Goal: Task Accomplishment & Management: Manage account settings

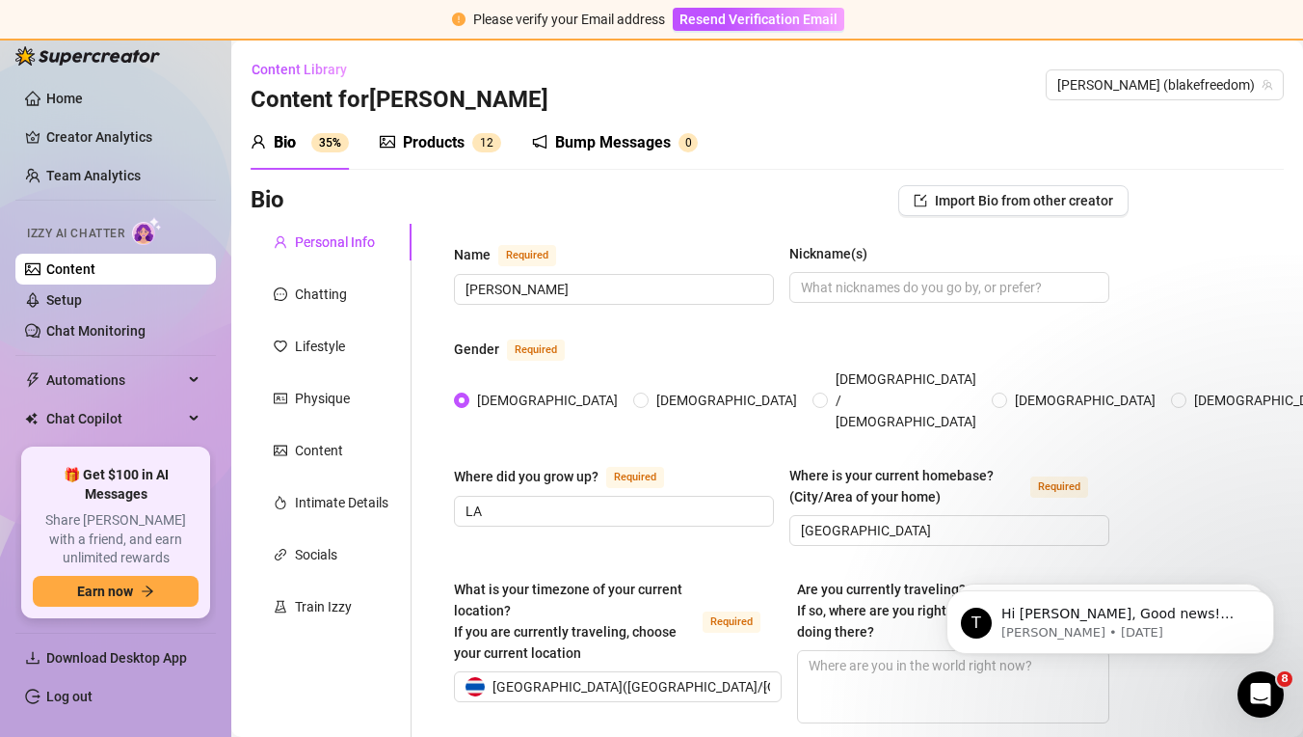
click at [95, 277] on link "Content" at bounding box center [70, 268] width 49 height 15
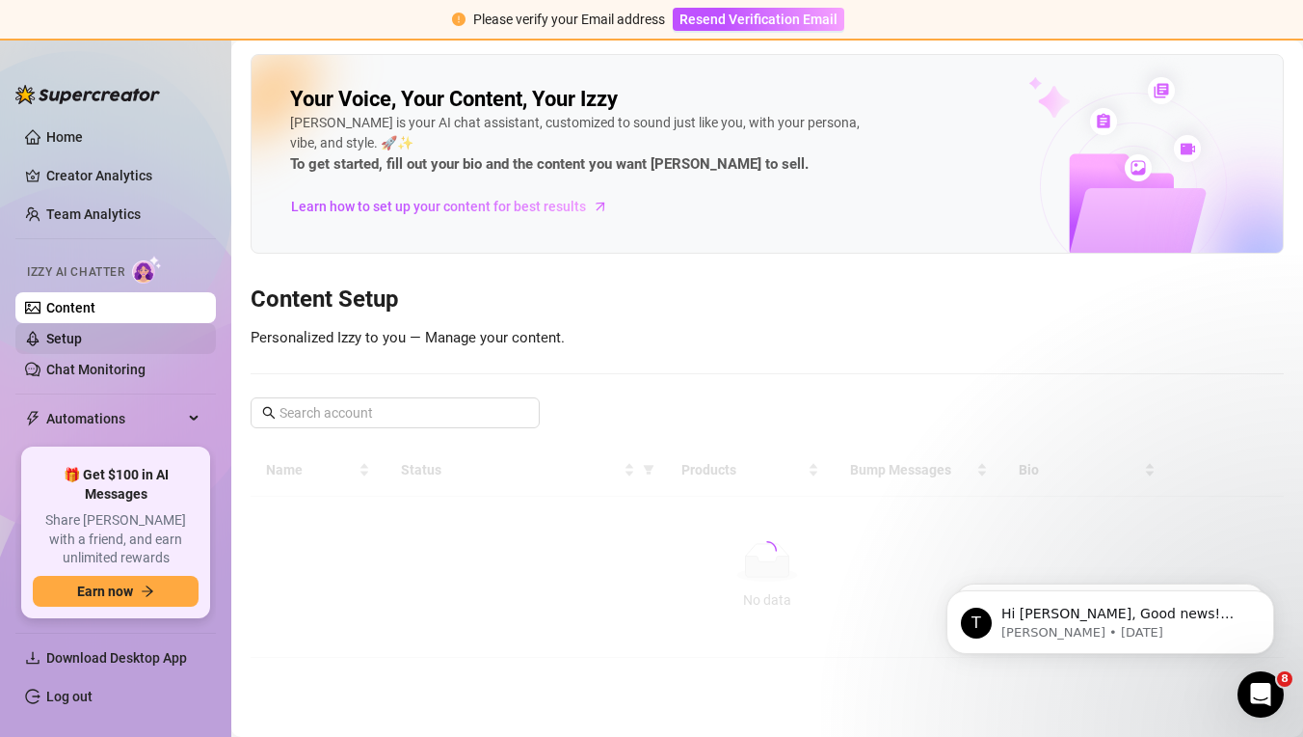
click at [82, 333] on link "Setup" at bounding box center [64, 338] width 36 height 15
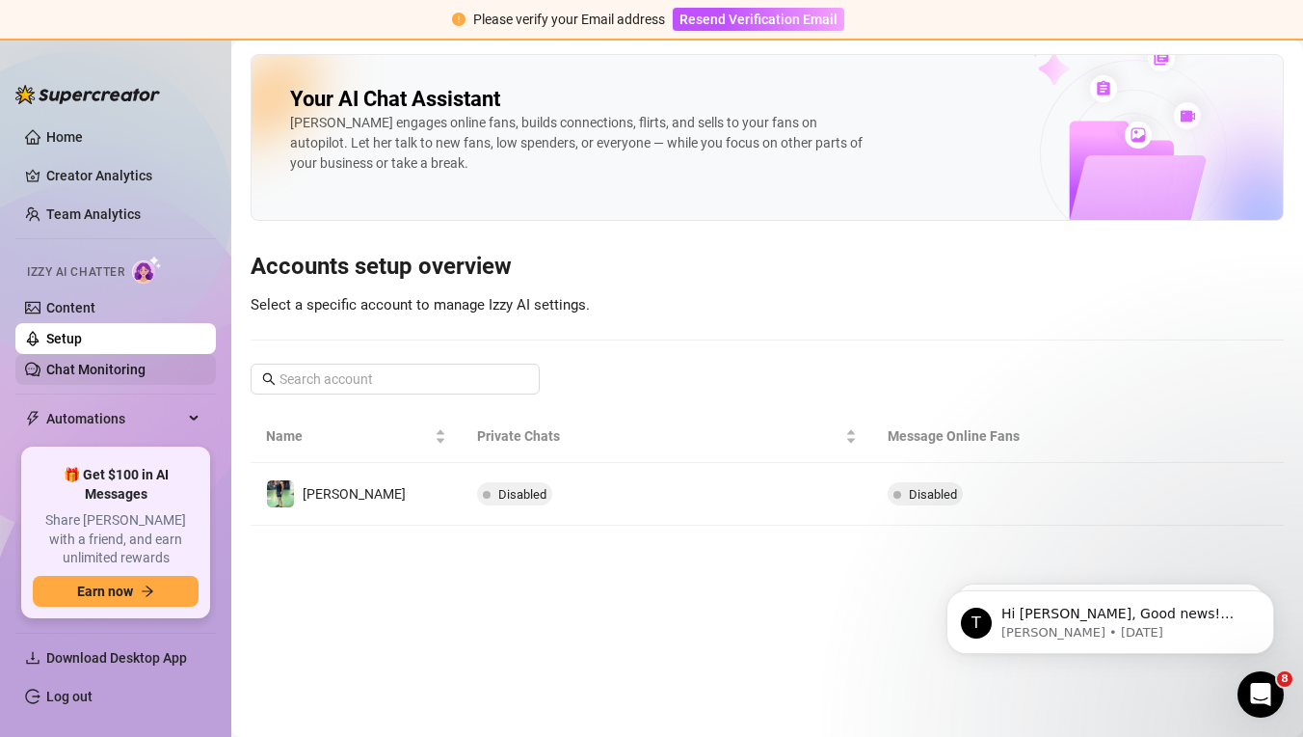
click at [146, 369] on link "Chat Monitoring" at bounding box center [95, 369] width 99 height 15
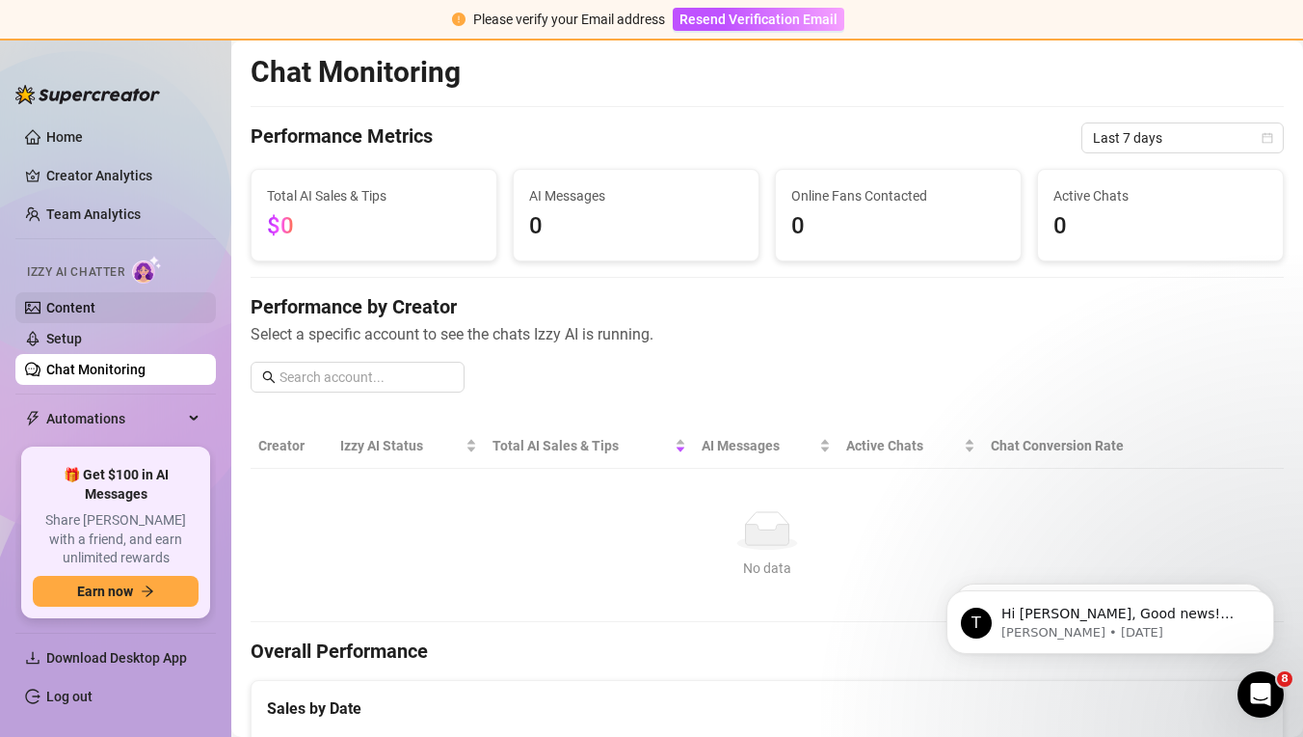
click at [95, 314] on link "Content" at bounding box center [70, 307] width 49 height 15
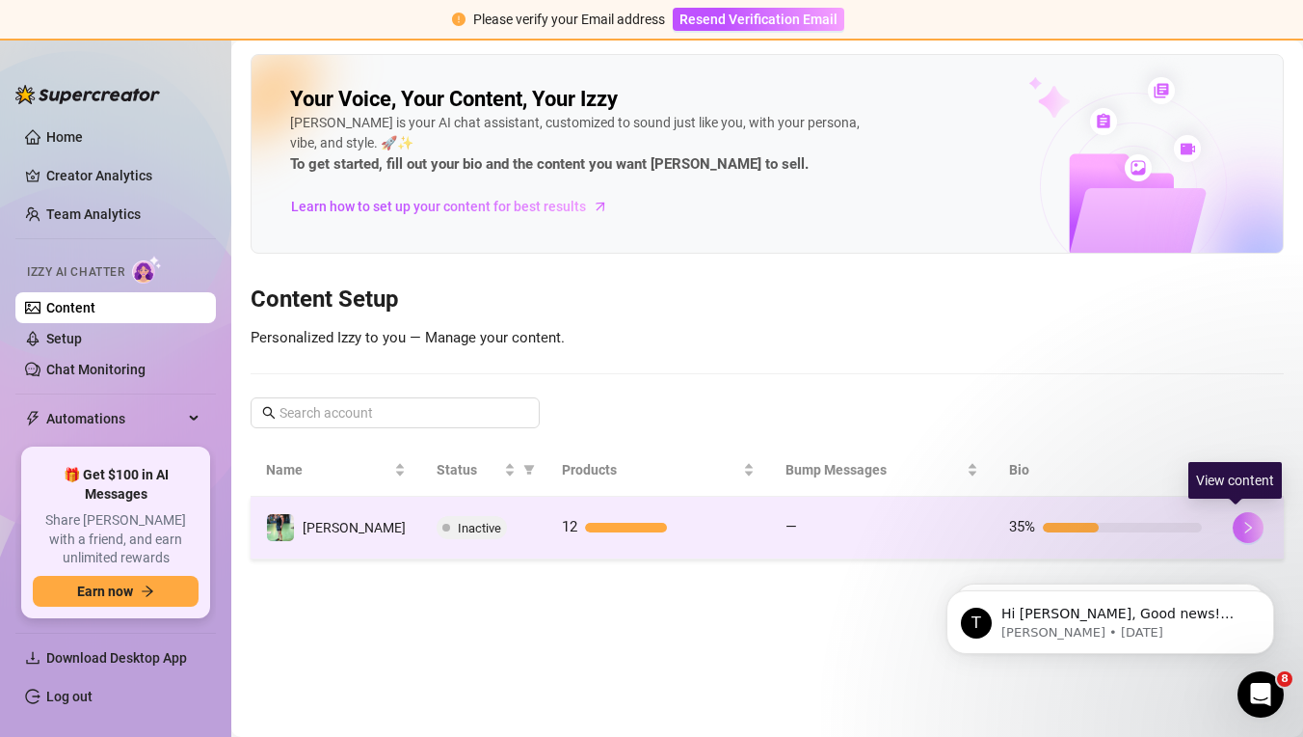
click at [1233, 530] on button "button" at bounding box center [1248, 527] width 31 height 31
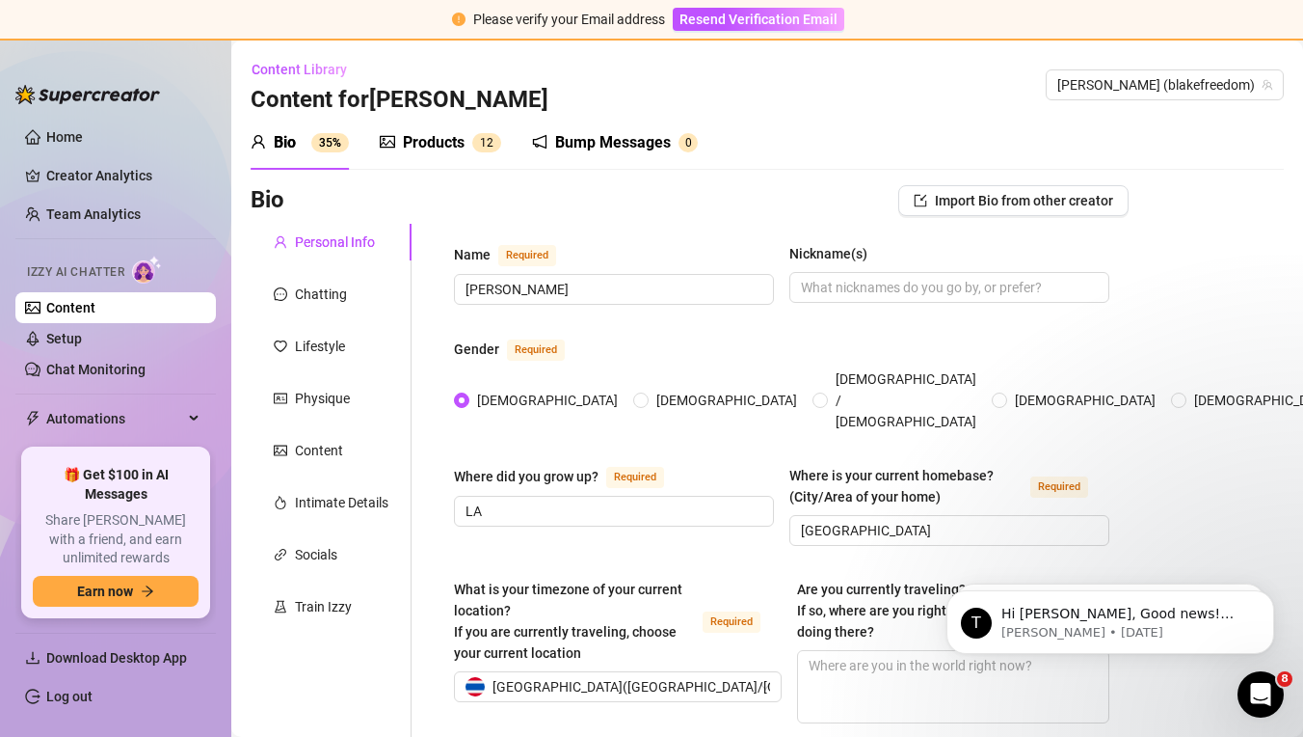
click at [430, 140] on div "Products" at bounding box center [434, 142] width 62 height 23
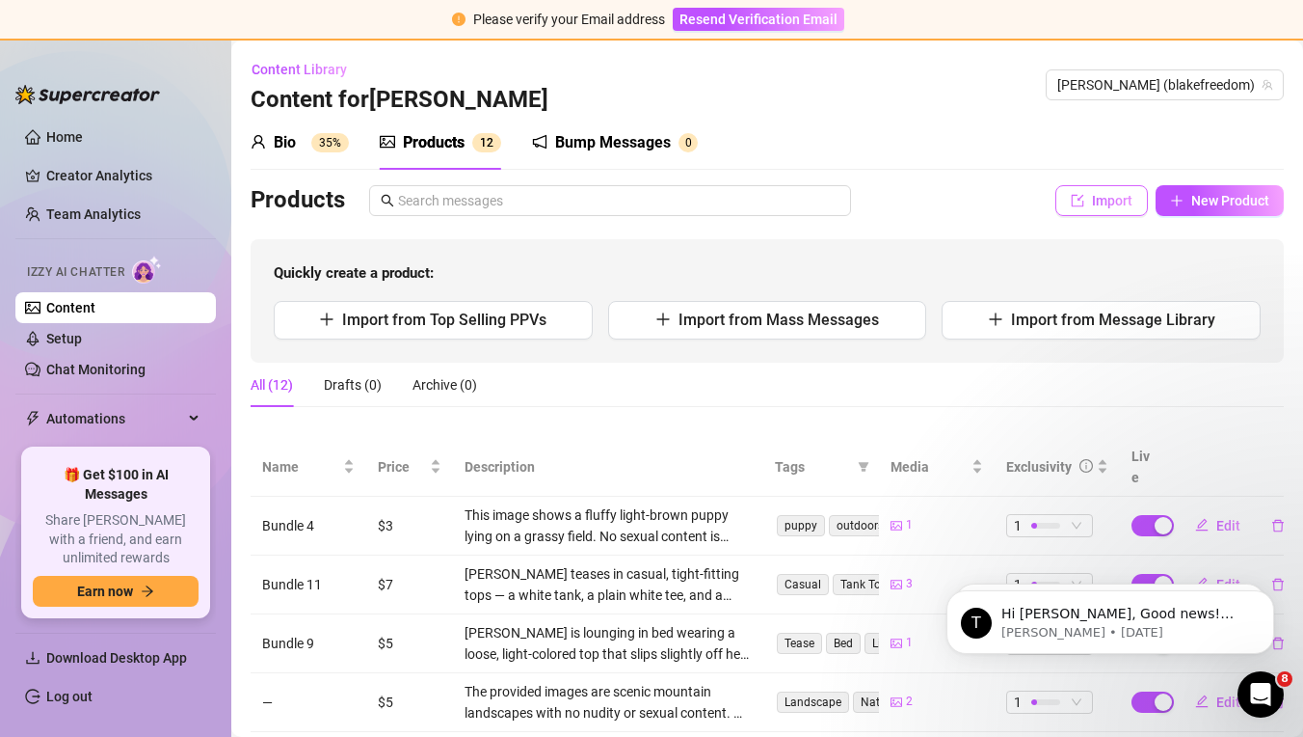
click at [1131, 198] on span "Import" at bounding box center [1112, 200] width 40 height 15
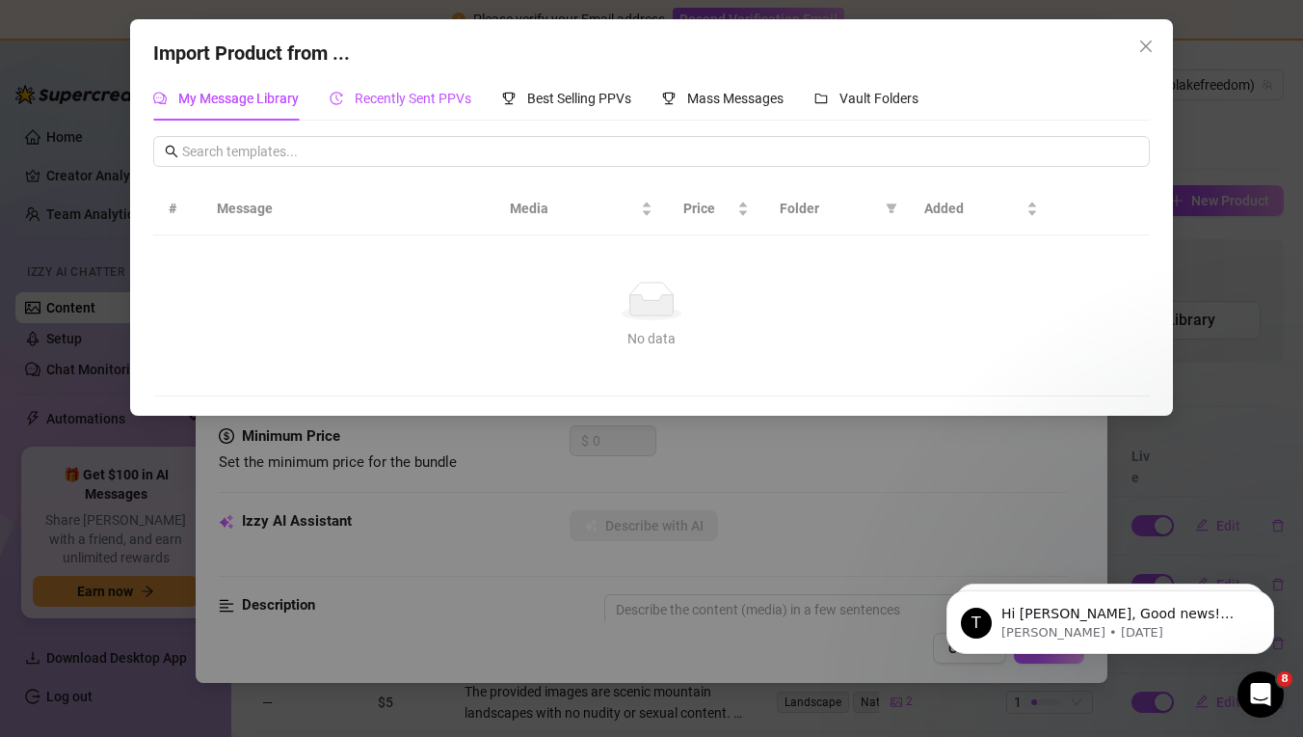
click at [415, 103] on span "Recently Sent PPVs" at bounding box center [413, 98] width 117 height 15
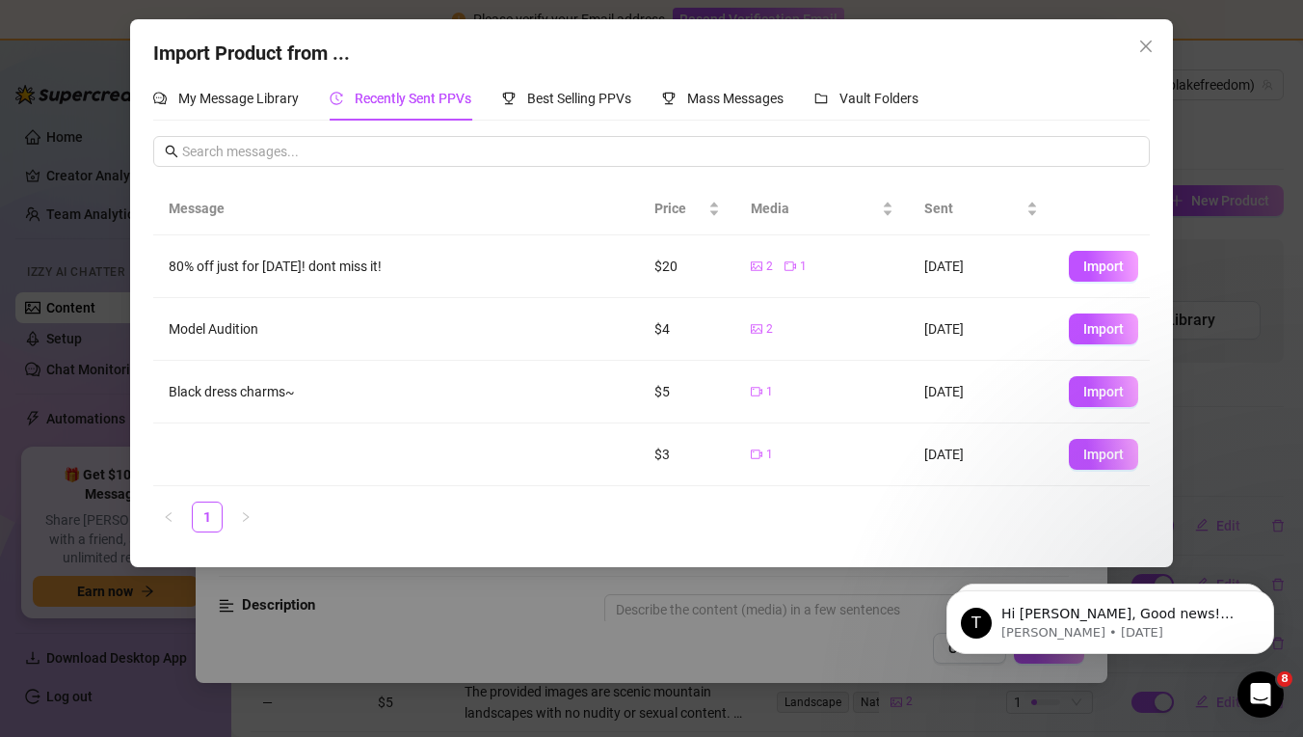
click at [1141, 258] on td "Import" at bounding box center [1102, 266] width 96 height 63
click at [1125, 263] on button "Import" at bounding box center [1103, 266] width 69 height 31
type textarea "80% off just for today! dont miss it!"
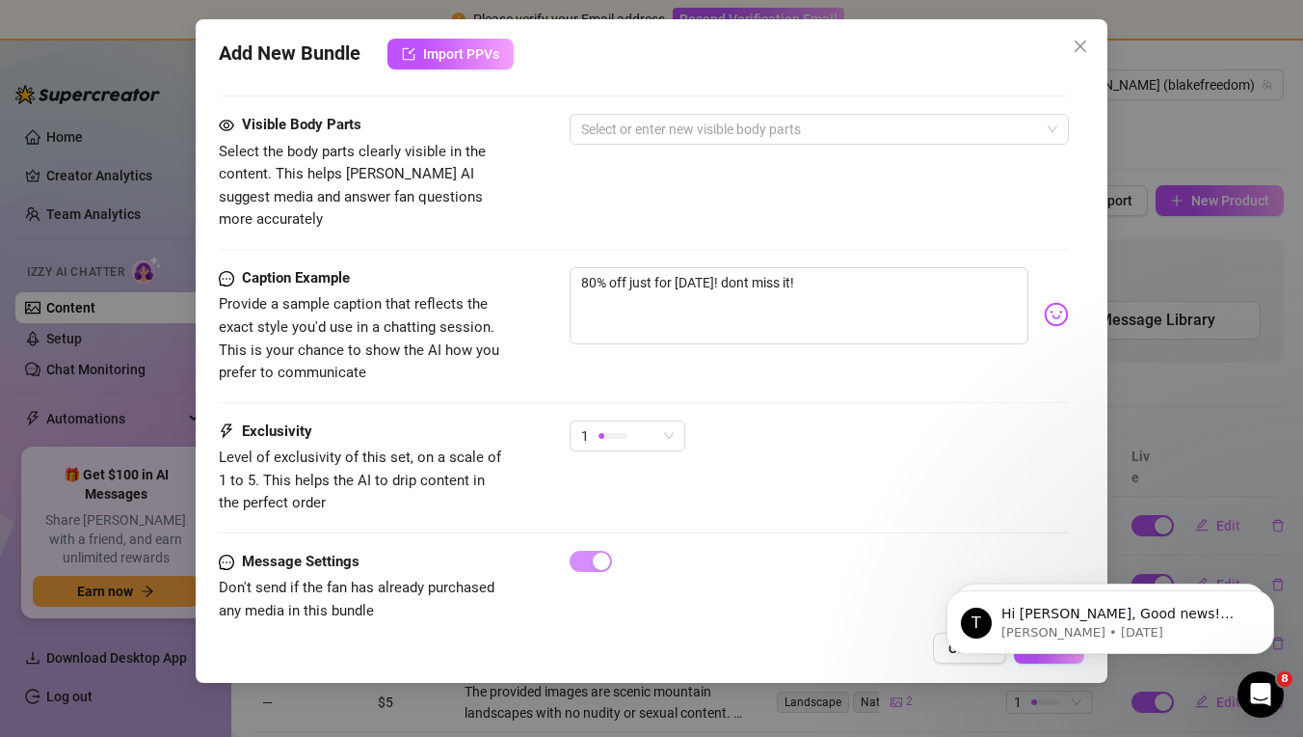
scroll to position [1087, 0]
click at [1274, 691] on div "Open Intercom Messenger" at bounding box center [1258, 691] width 64 height 64
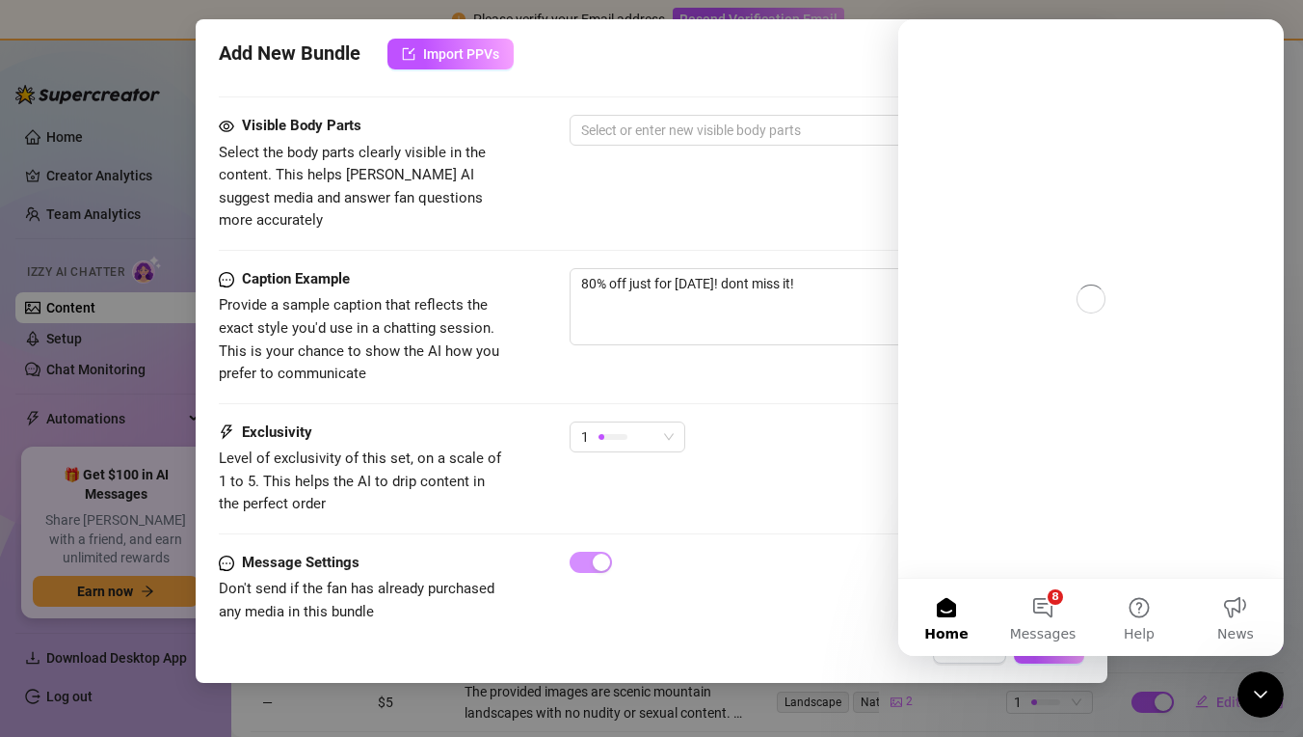
scroll to position [0, 0]
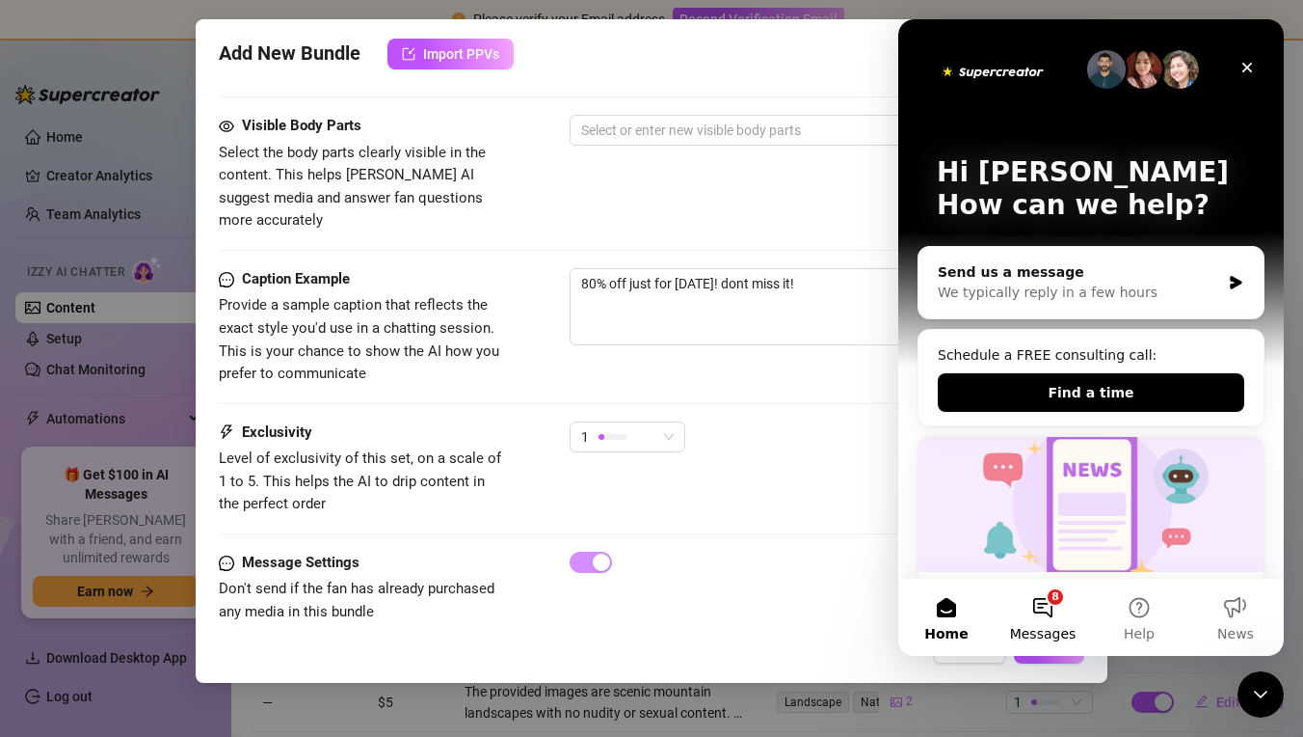
click at [1068, 621] on button "8 Messages" at bounding box center [1043, 616] width 96 height 77
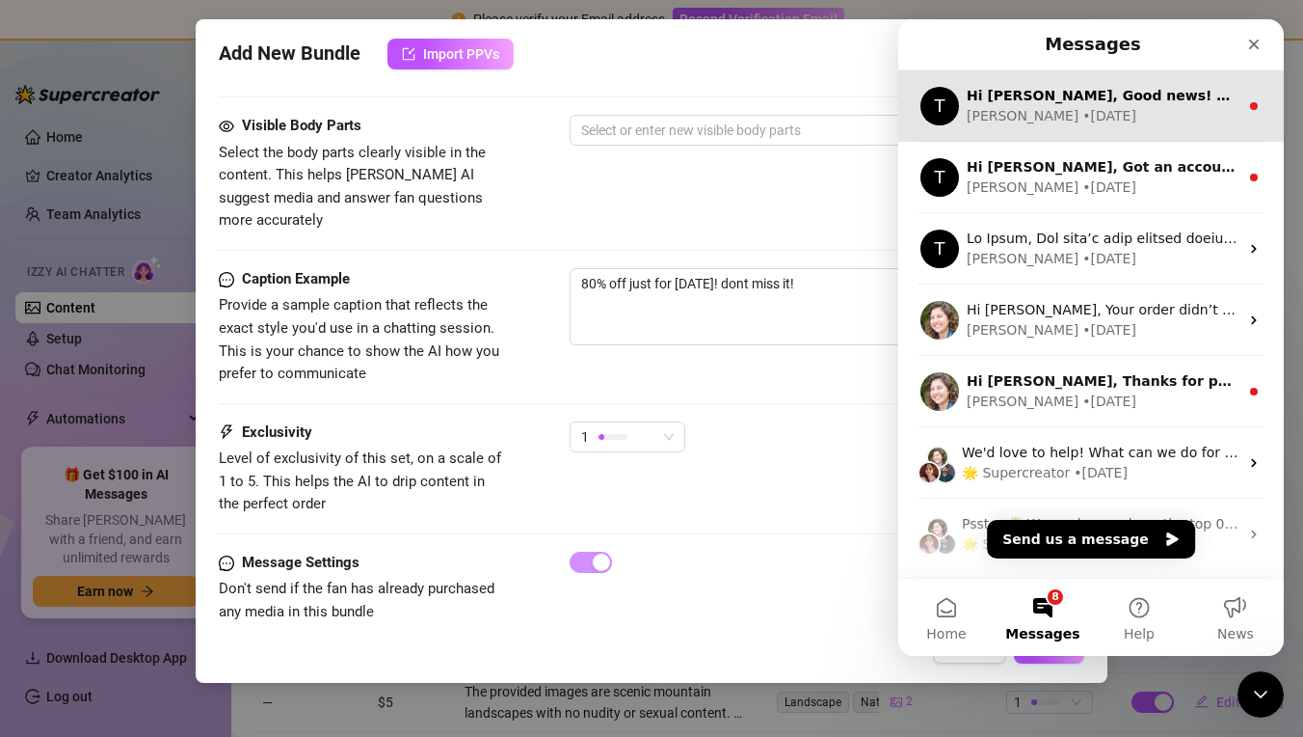
click at [1179, 104] on div "Hi Jimmy, Good news! We’ve just launched our Referral Program 🚀 Invite your fri…" at bounding box center [1103, 96] width 272 height 20
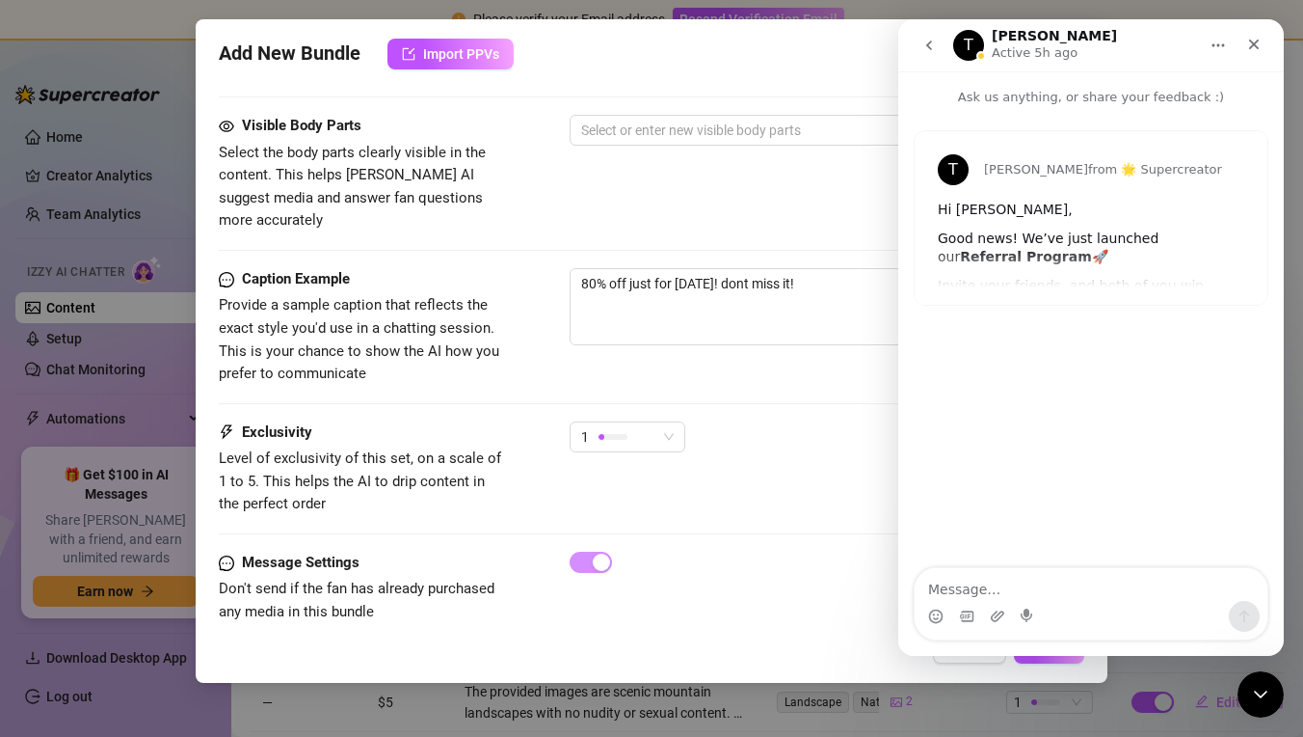
click at [936, 54] on button "go back" at bounding box center [929, 45] width 37 height 37
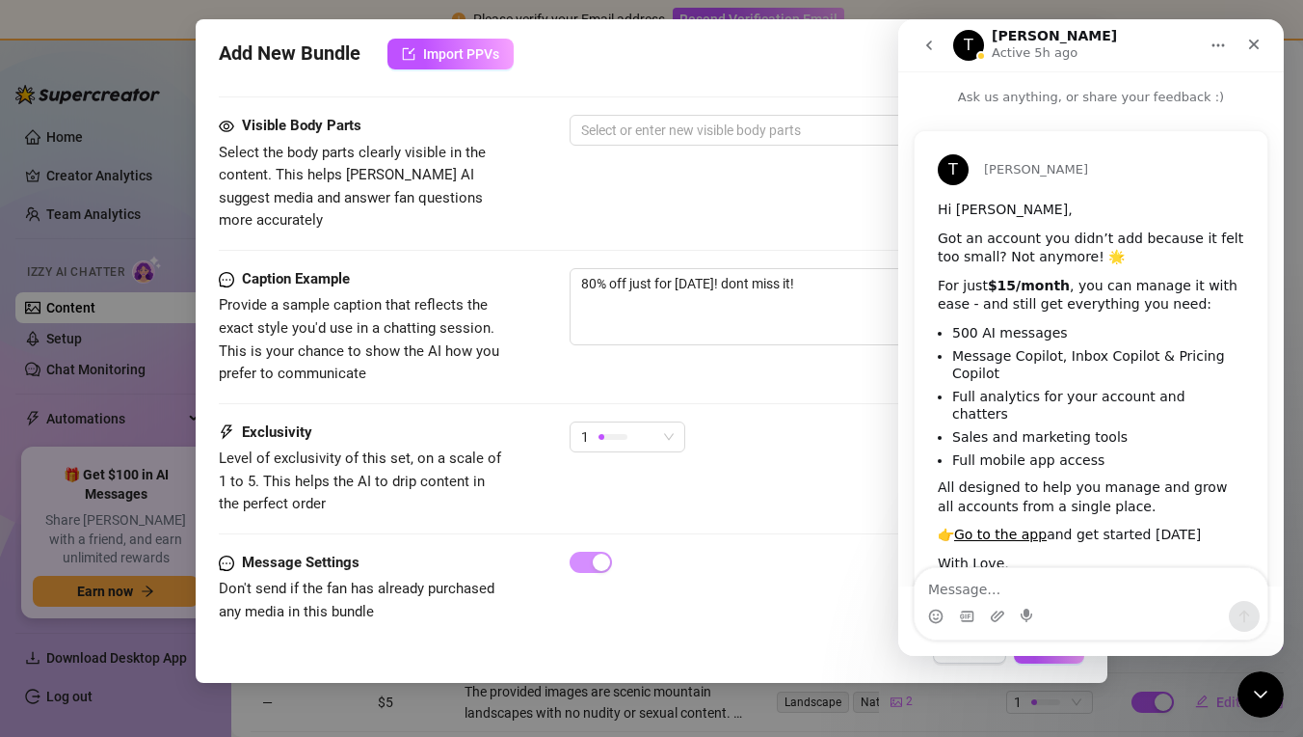
scroll to position [55, 0]
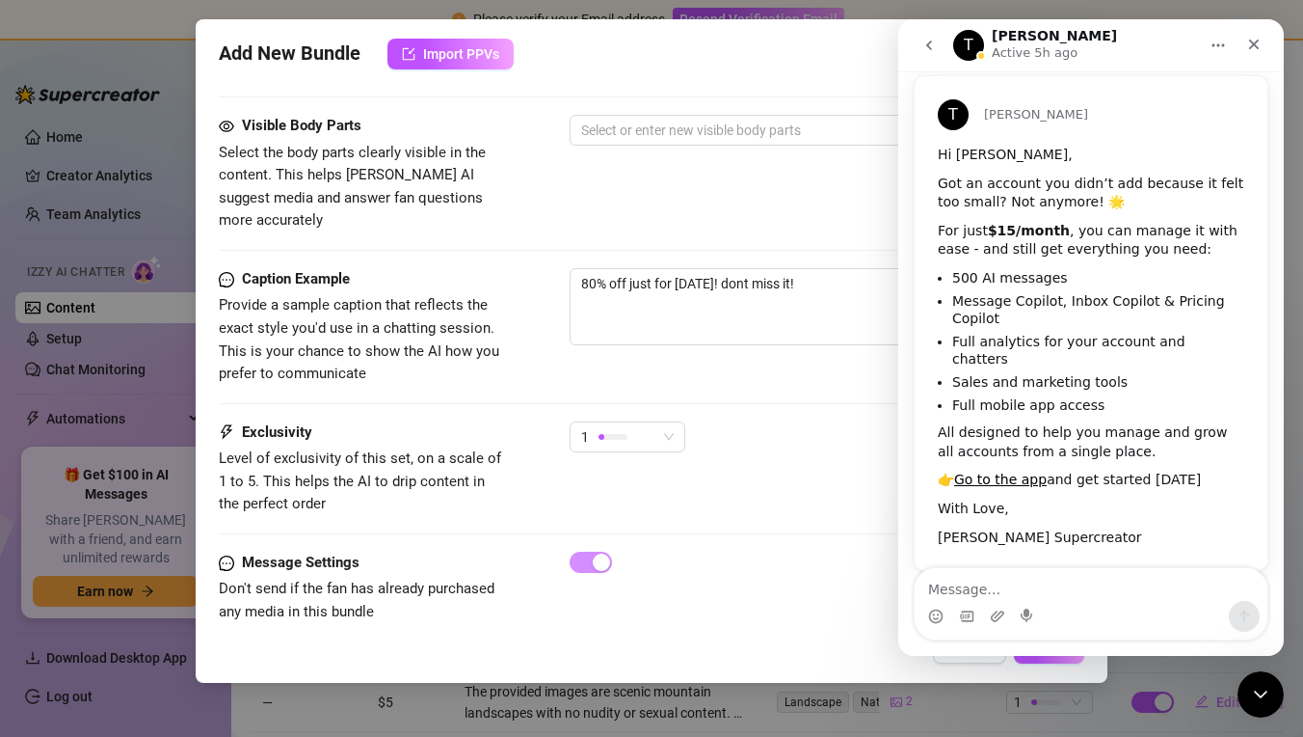
click at [931, 58] on button "go back" at bounding box center [929, 45] width 37 height 37
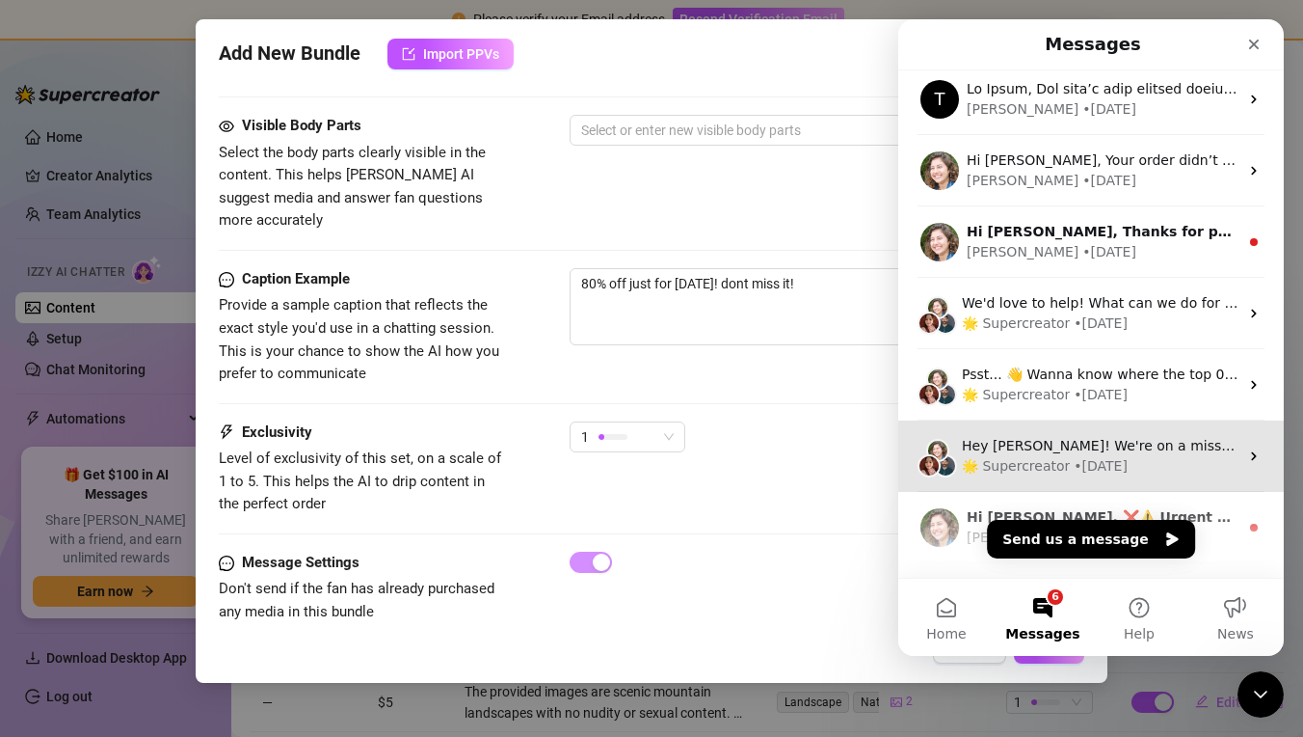
scroll to position [170, 0]
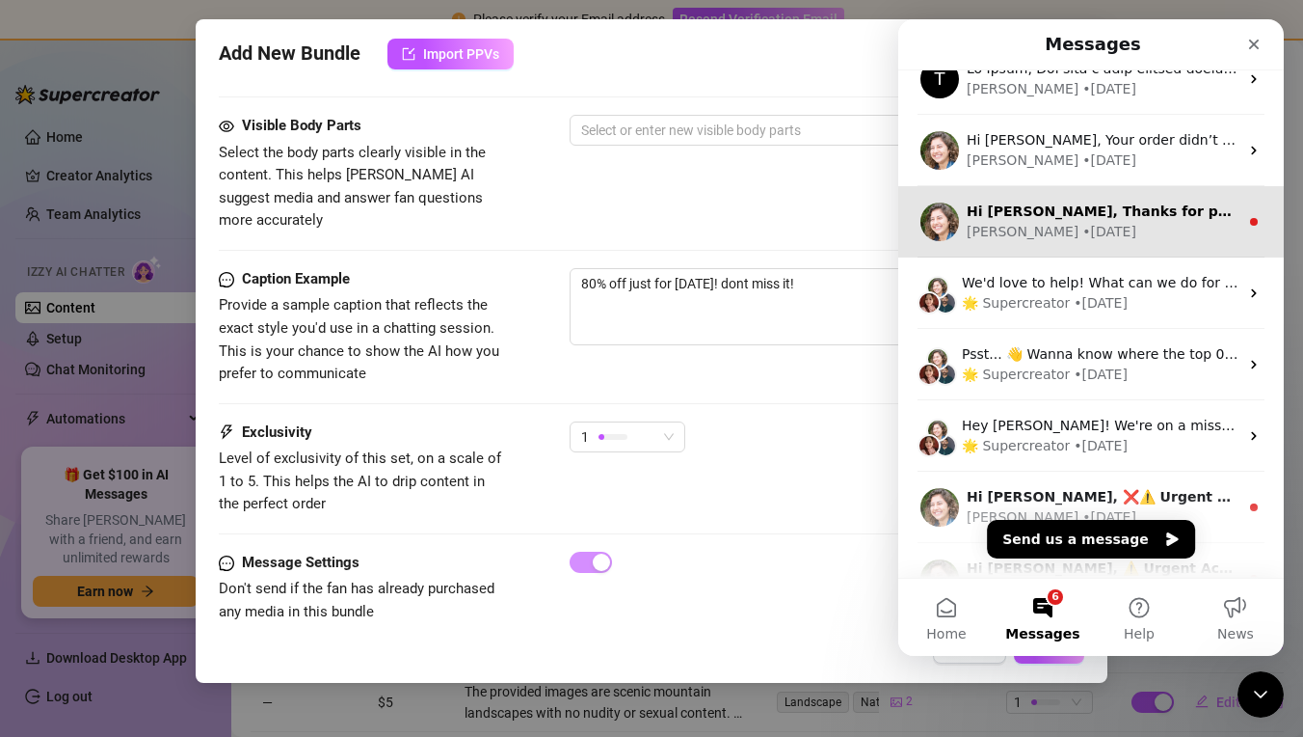
click at [1150, 245] on div "Hi Jimmy, Thanks for purchasing Supercreator! :sparkles: Your order is now unde…" at bounding box center [1091, 221] width 386 height 71
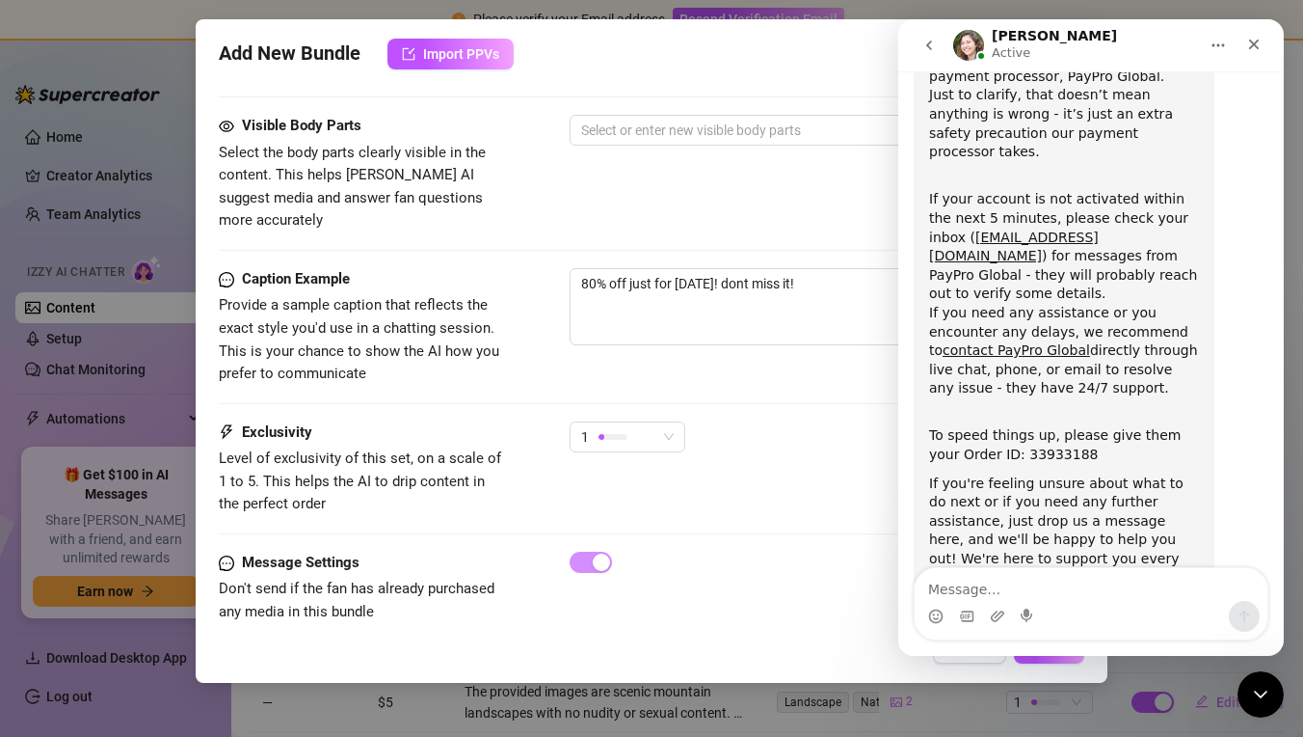
scroll to position [202, 0]
click at [937, 55] on button "go back" at bounding box center [929, 45] width 37 height 37
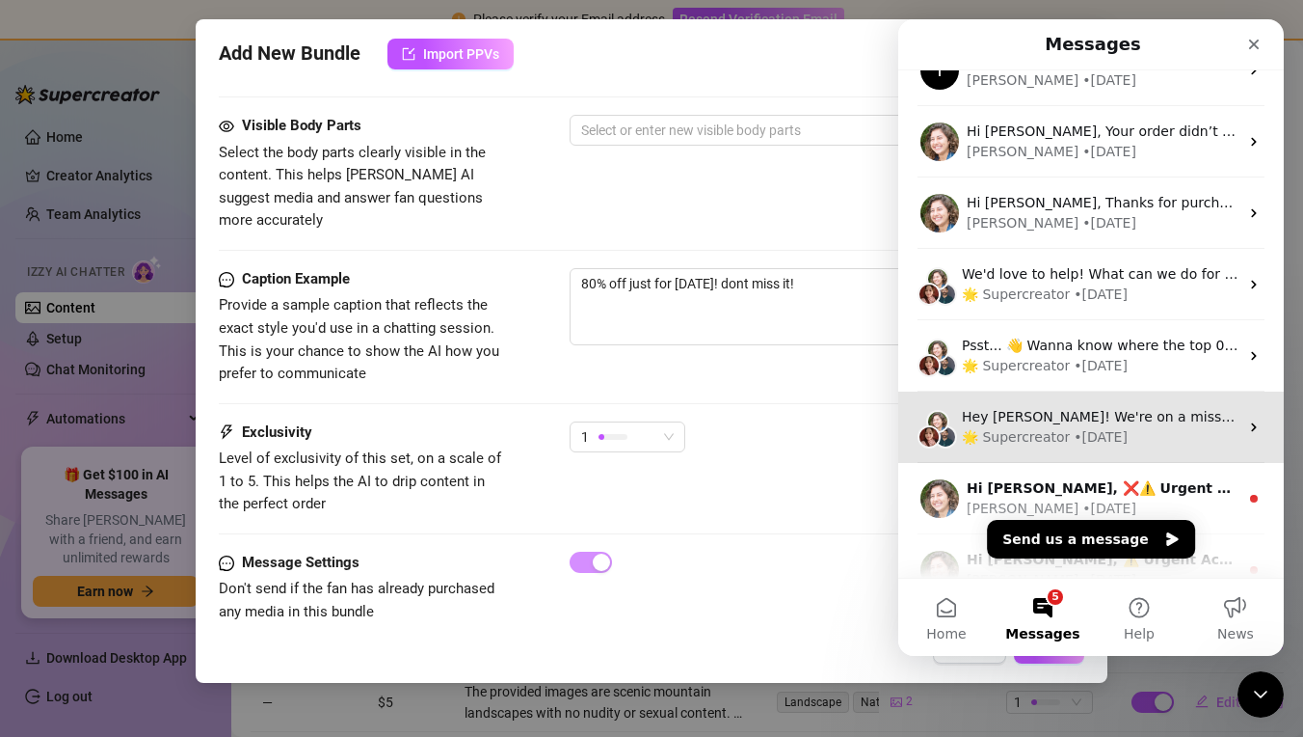
scroll to position [283, 0]
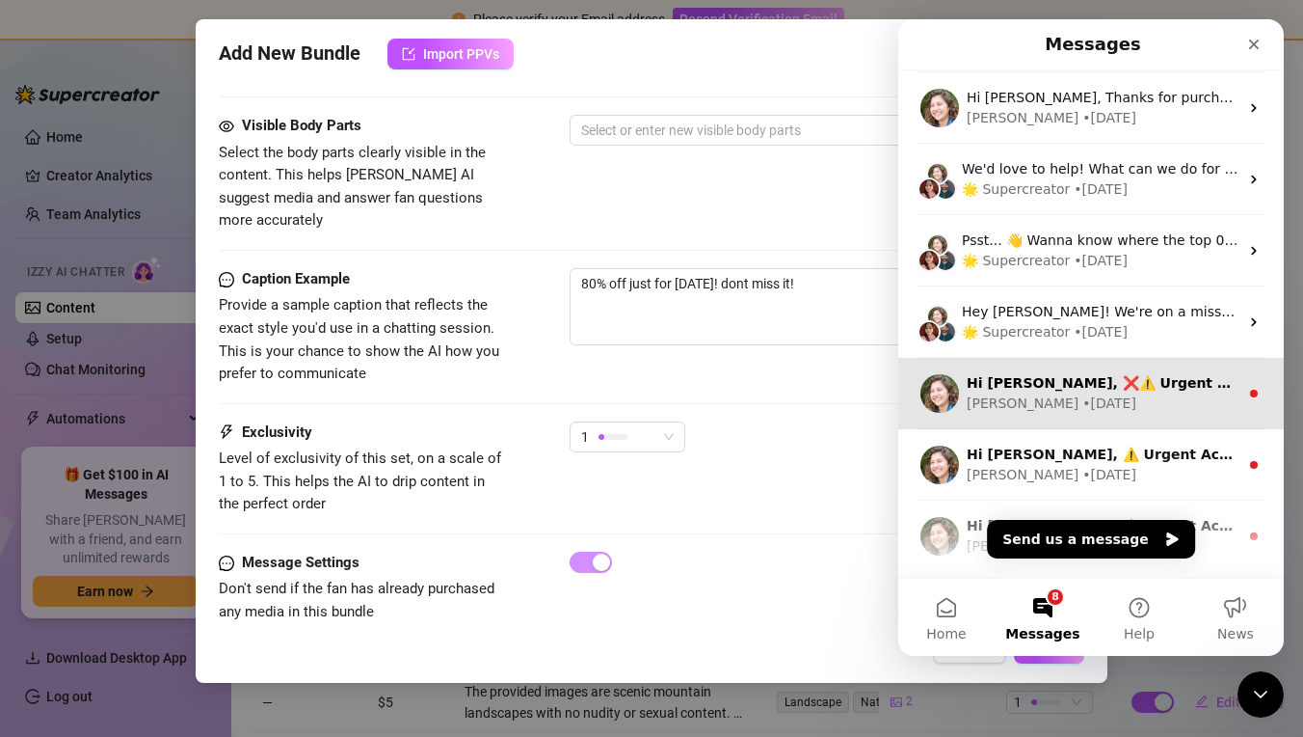
click at [1104, 394] on div "Ella • 86w ago" at bounding box center [1103, 403] width 272 height 20
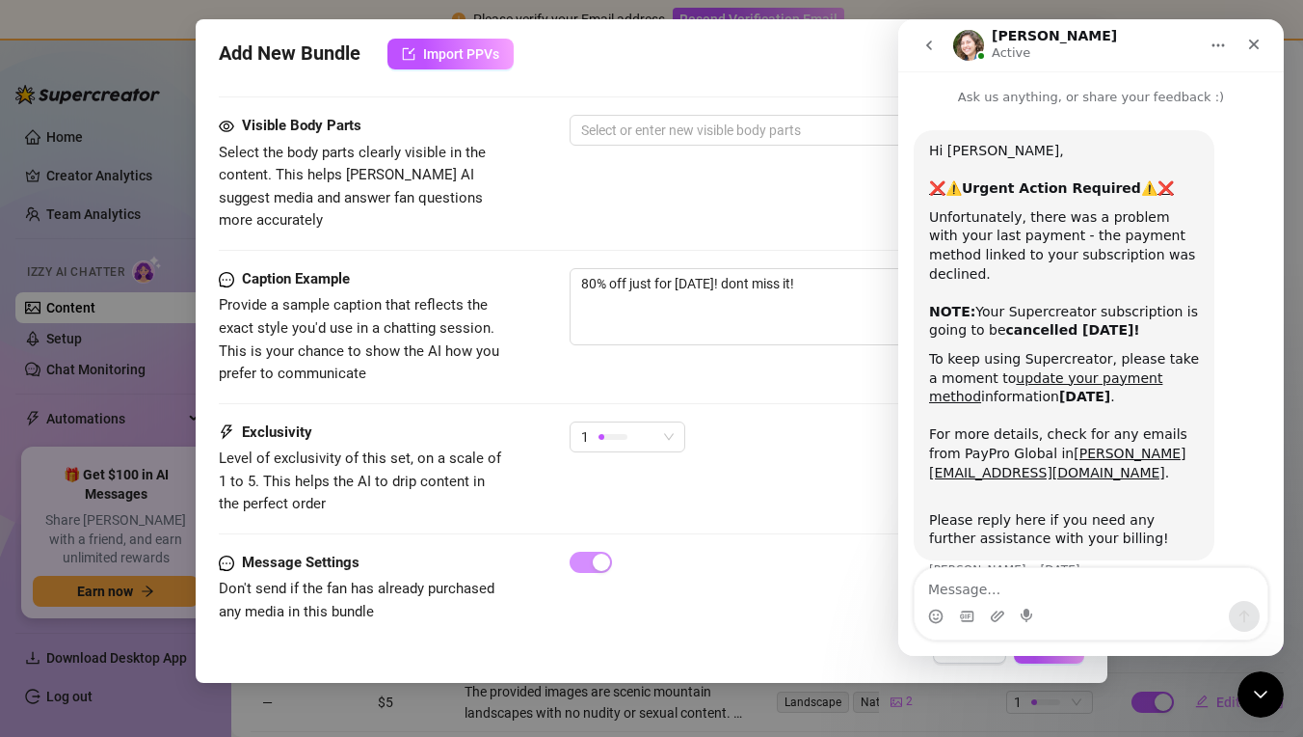
click at [932, 55] on button "go back" at bounding box center [929, 45] width 37 height 37
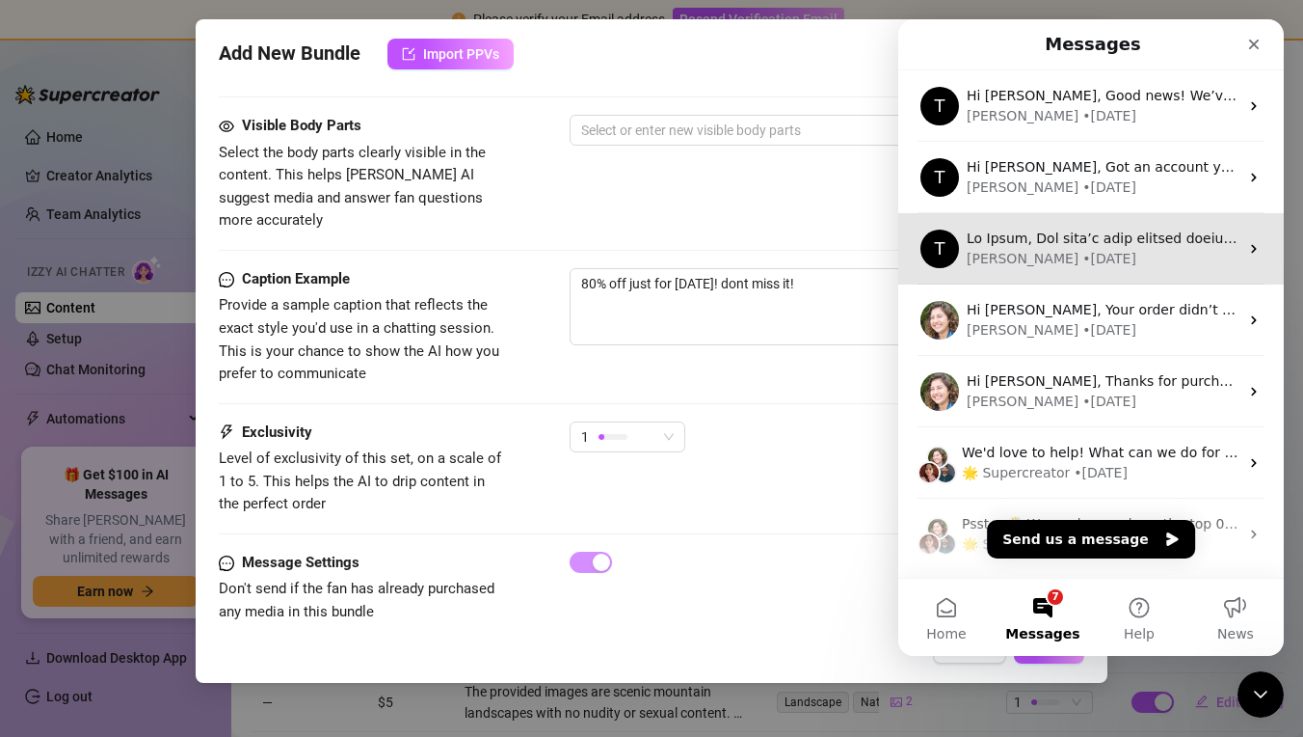
drag, startPoint x: 1183, startPoint y: 478, endPoint x: 1175, endPoint y: 266, distance: 212.2
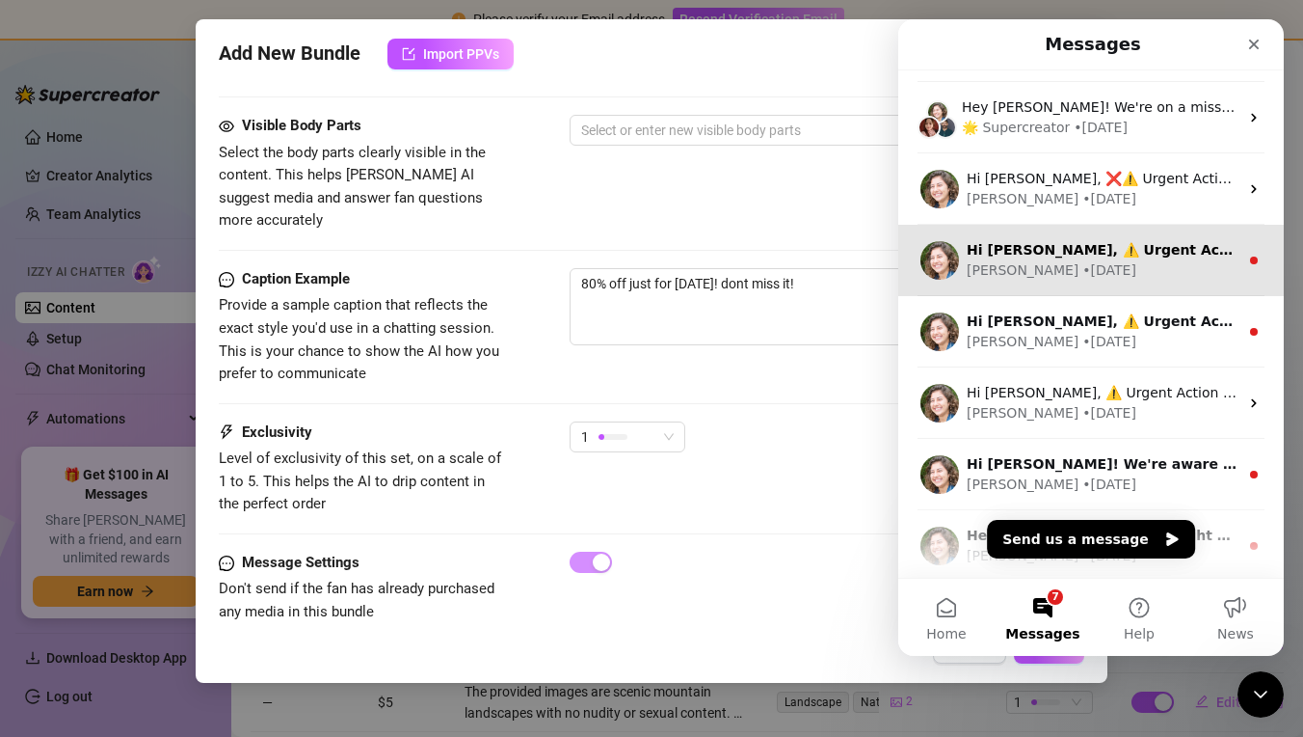
scroll to position [523, 0]
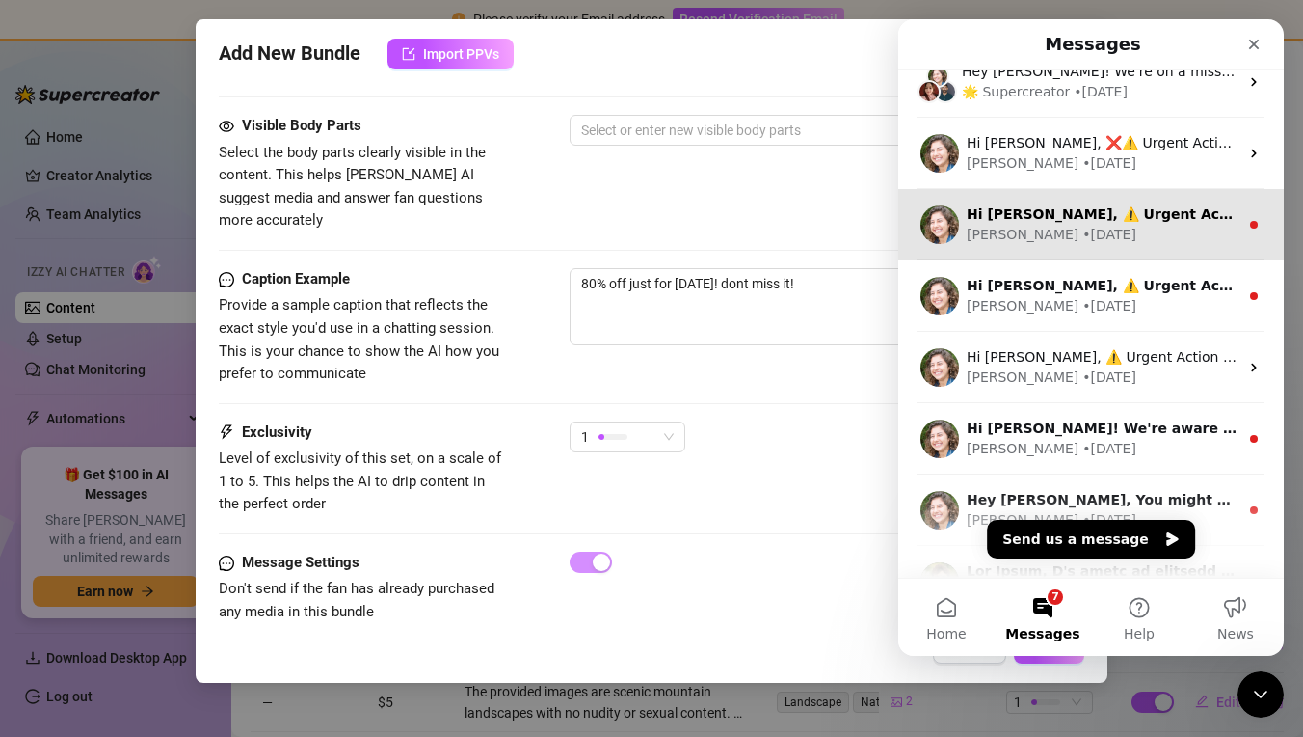
click at [1176, 237] on div "Ella • 86w ago" at bounding box center [1103, 235] width 272 height 20
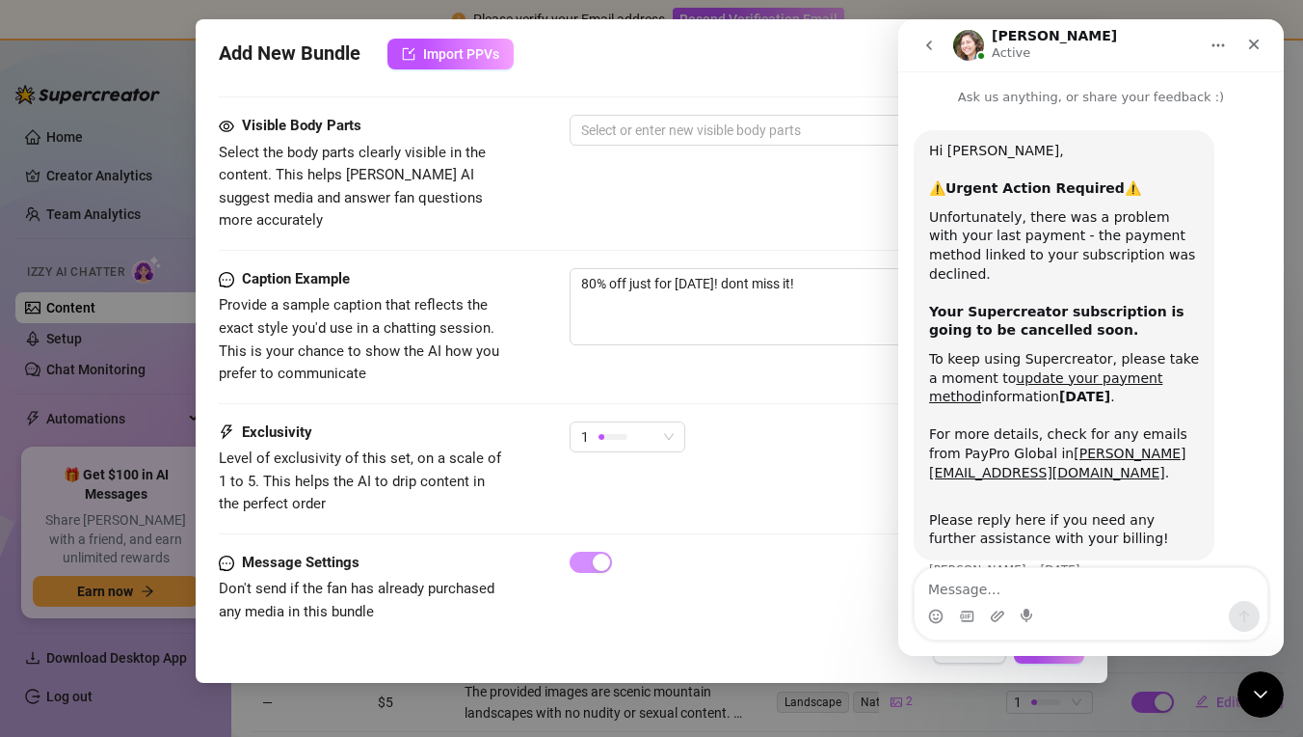
click at [937, 54] on button "go back" at bounding box center [929, 45] width 37 height 37
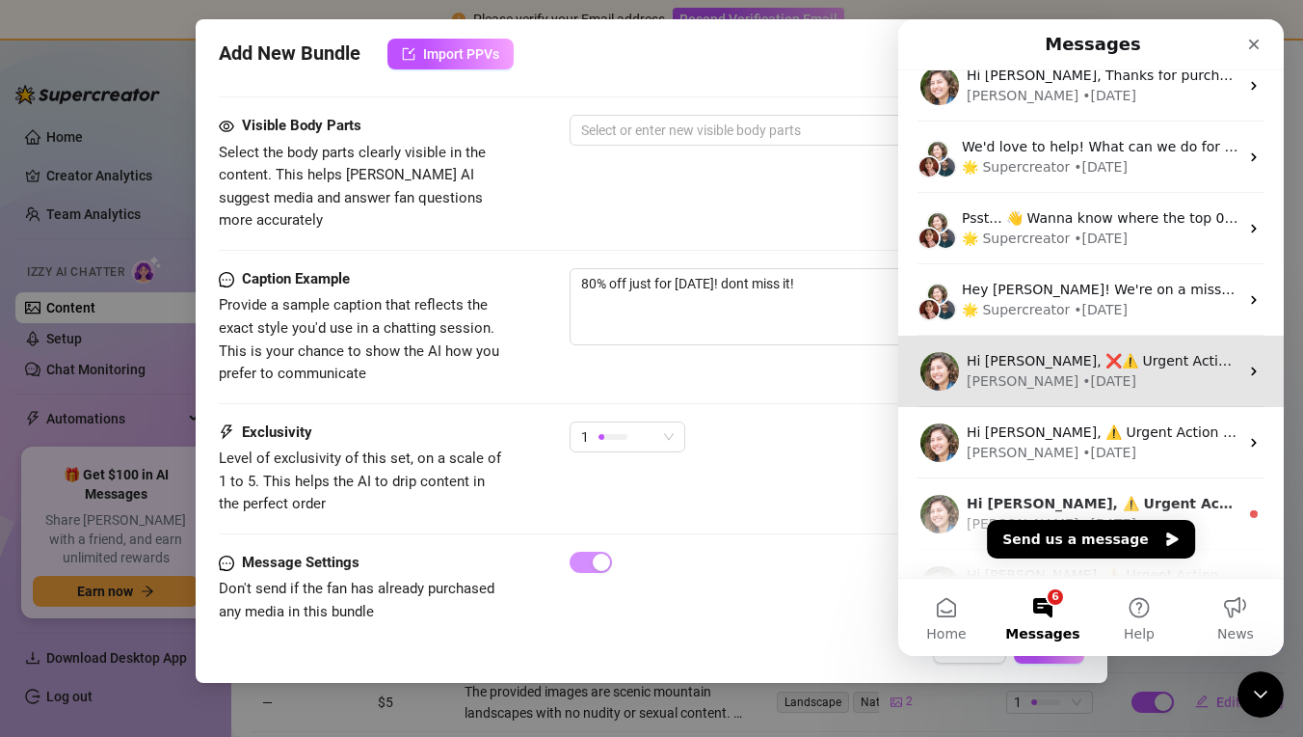
scroll to position [395, 0]
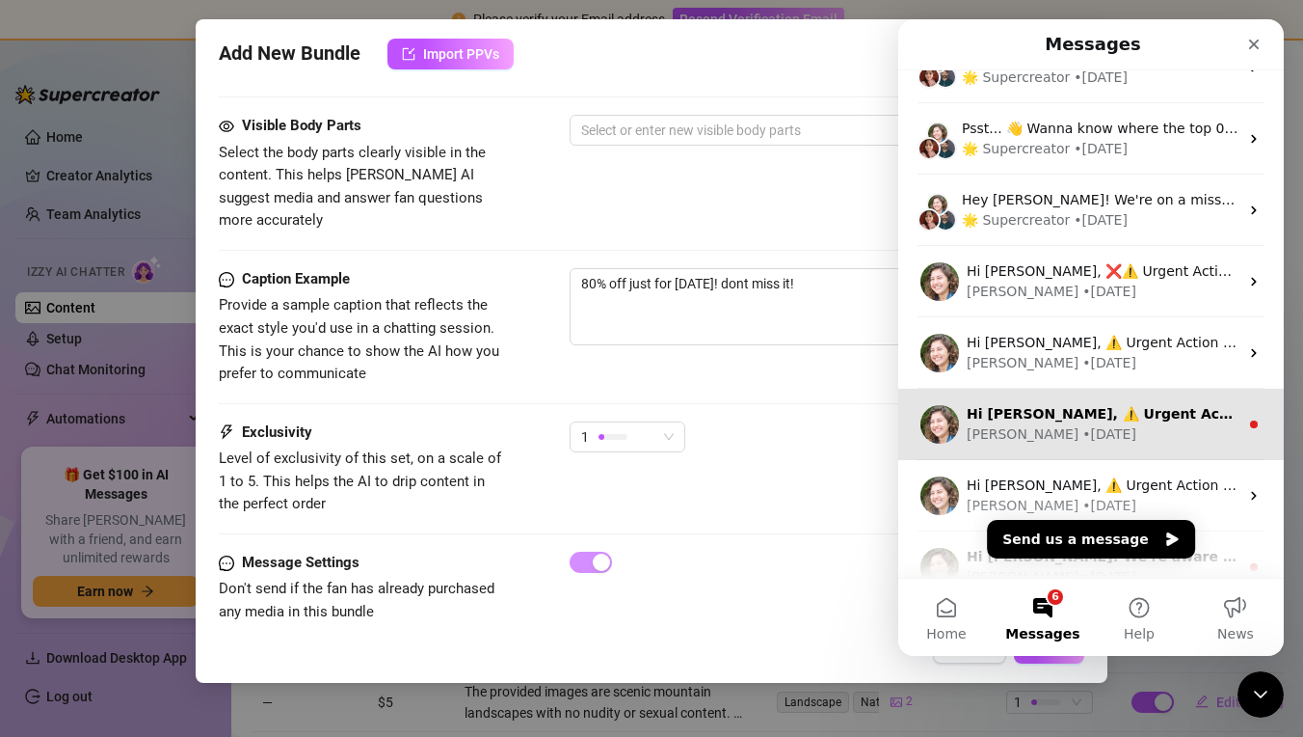
click at [1199, 441] on div "Ella • 86w ago" at bounding box center [1103, 434] width 272 height 20
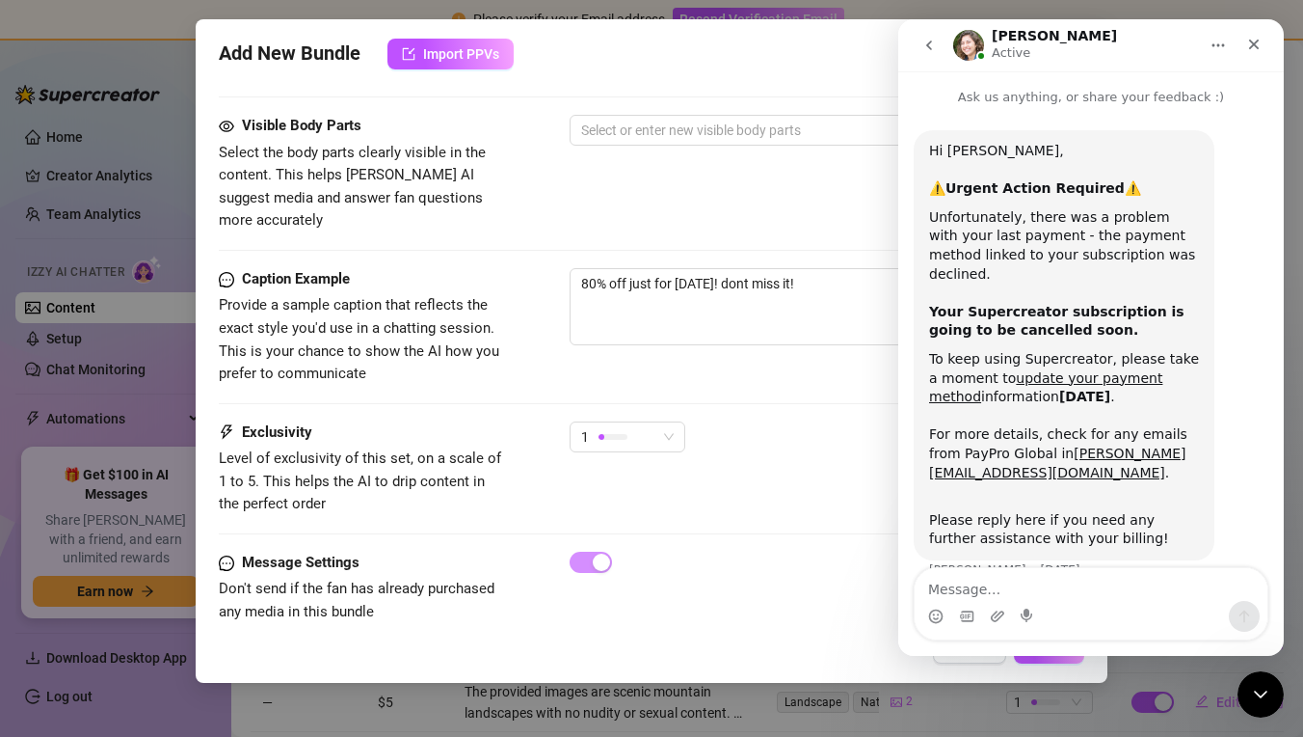
click at [931, 47] on icon "go back" at bounding box center [929, 45] width 15 height 15
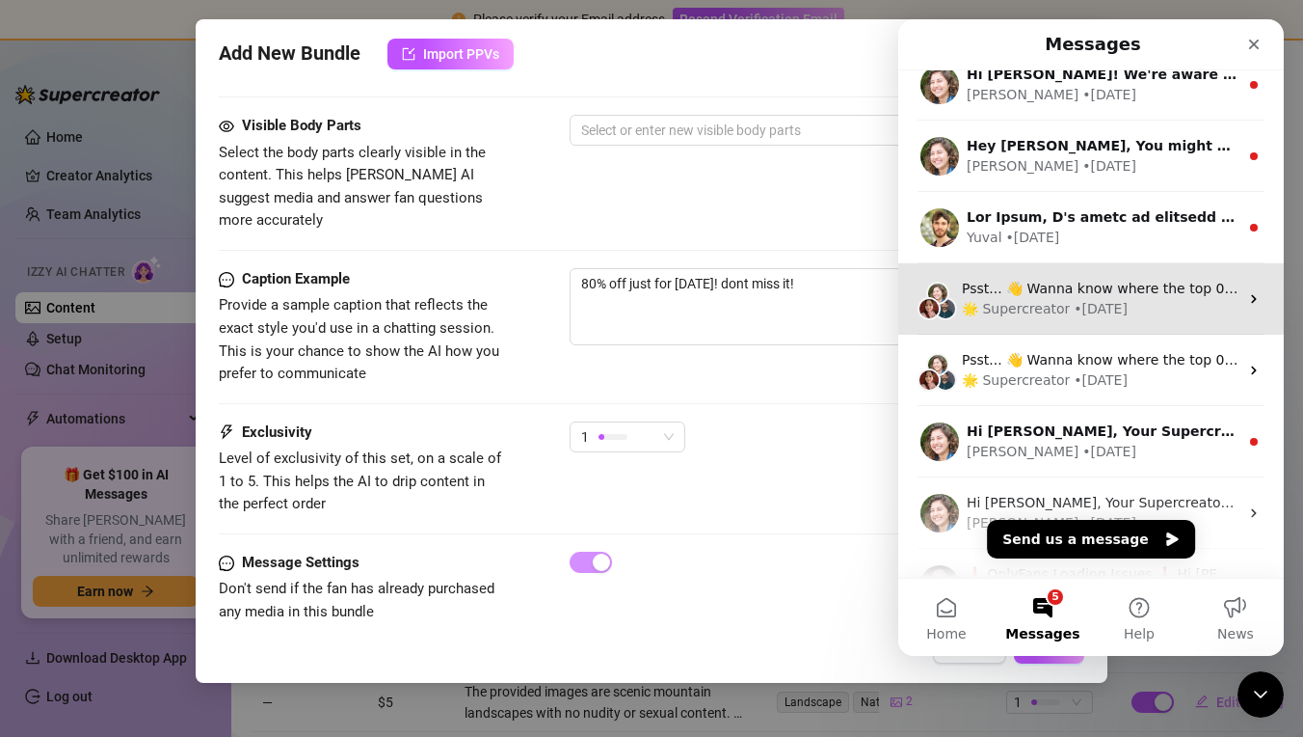
scroll to position [912, 0]
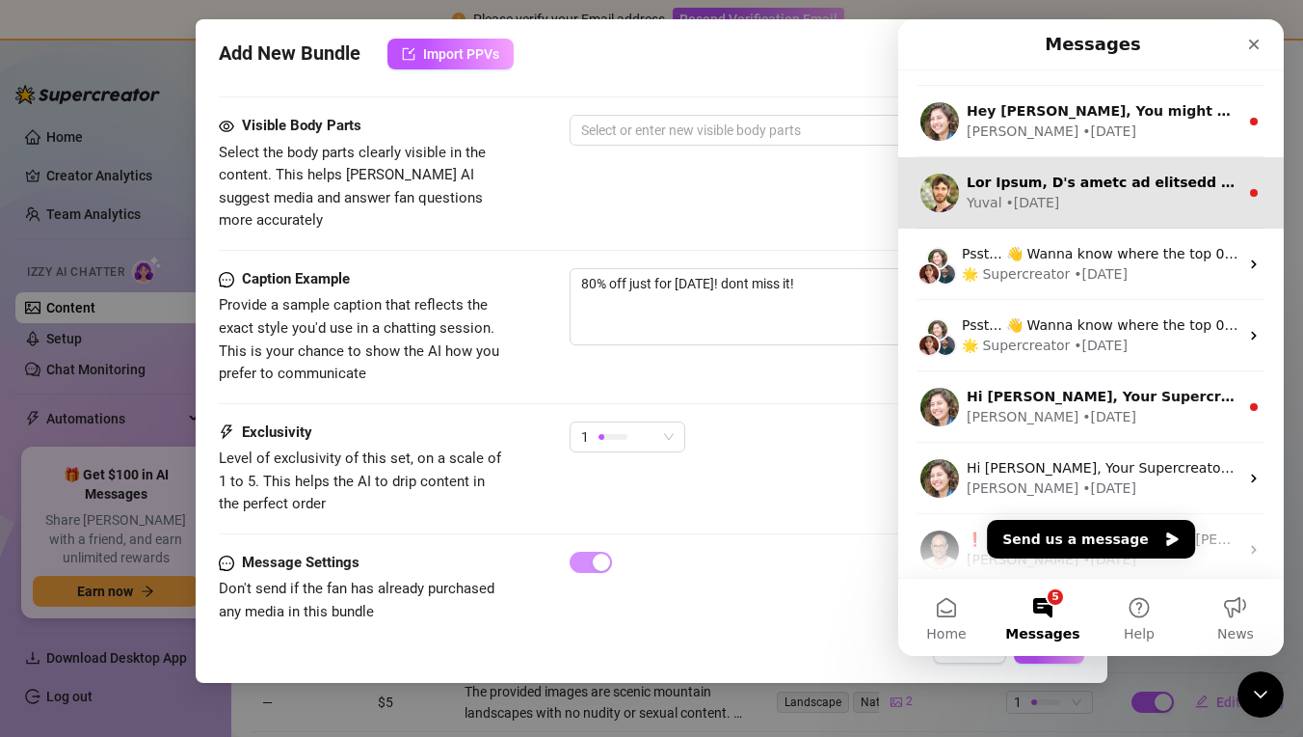
click at [1139, 199] on div "Yuval • 96w ago" at bounding box center [1103, 203] width 272 height 20
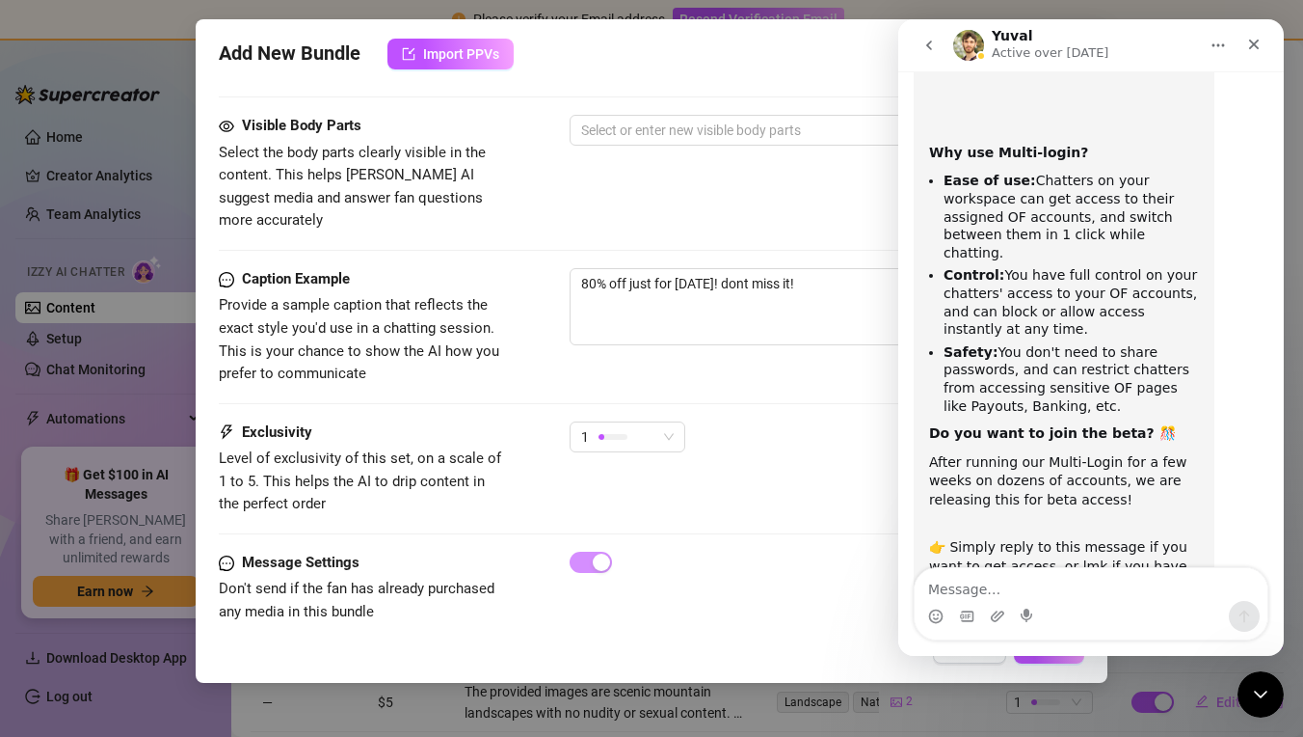
scroll to position [518, 0]
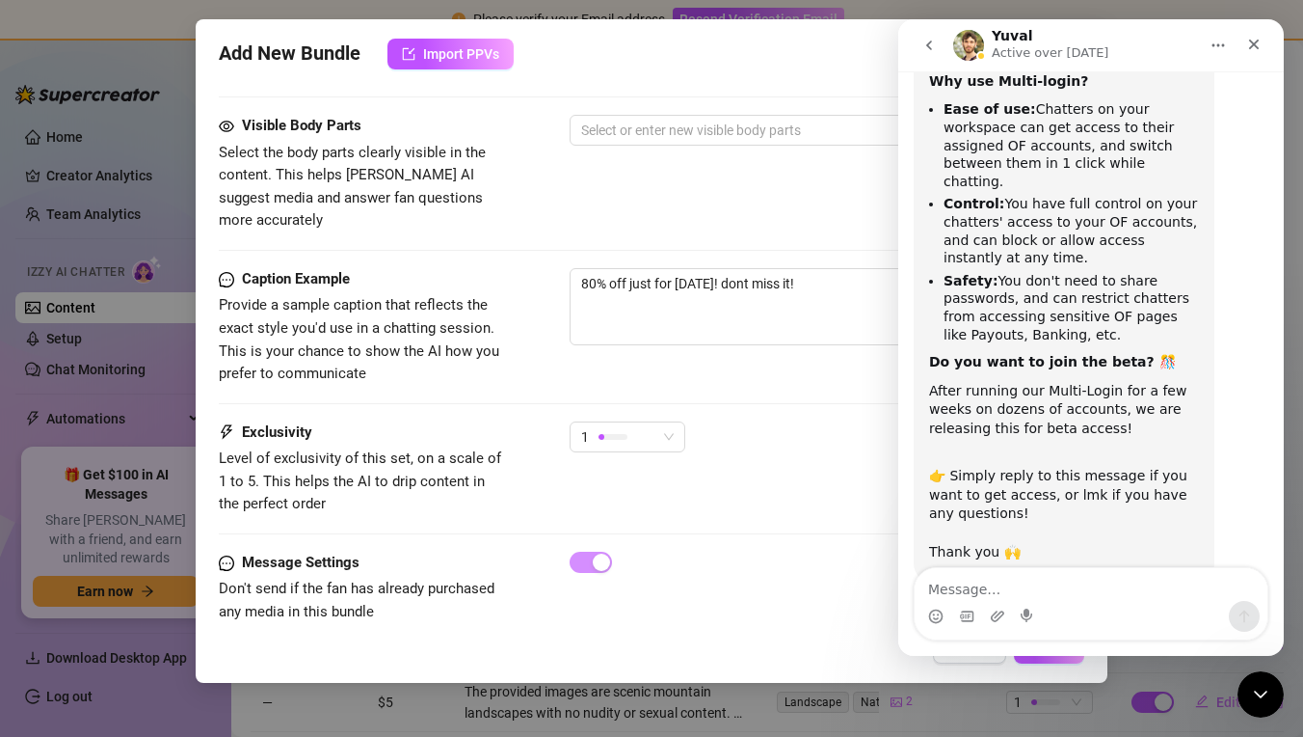
click at [932, 56] on button "go back" at bounding box center [929, 45] width 37 height 37
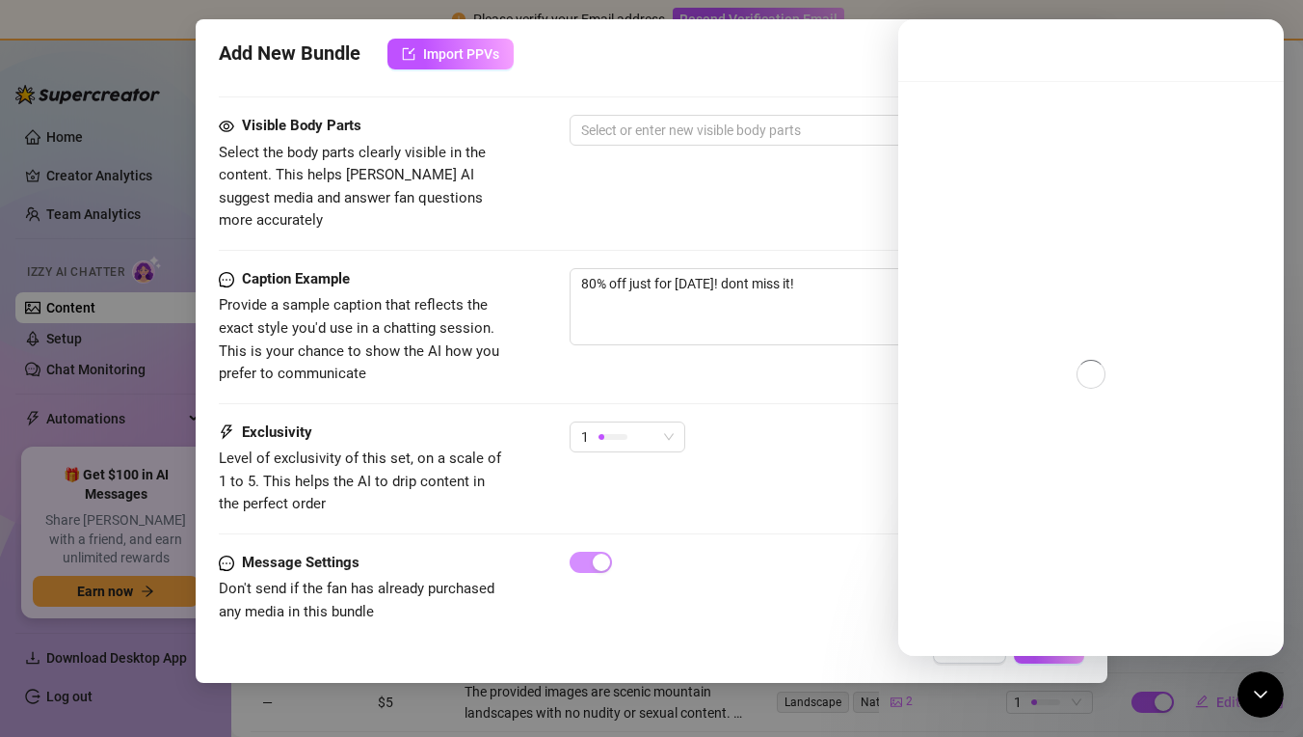
scroll to position [1133, 0]
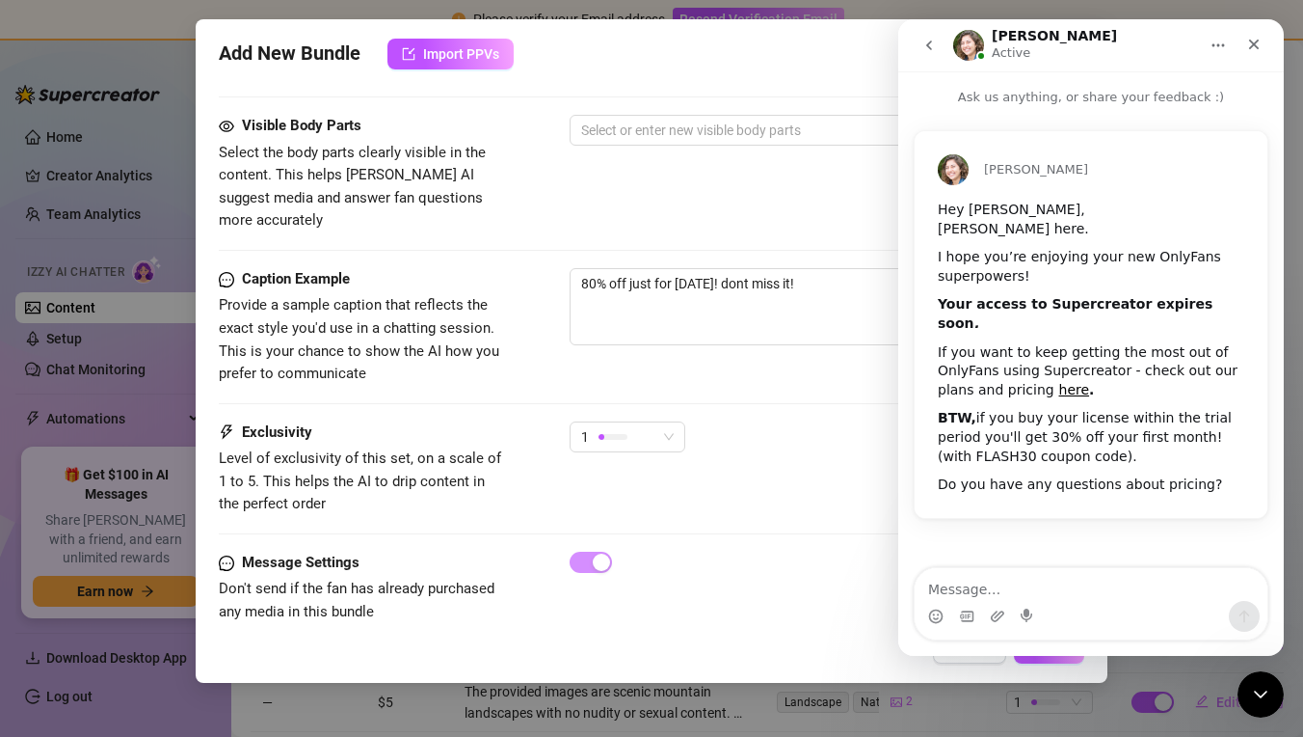
click at [932, 54] on button "go back" at bounding box center [929, 45] width 37 height 37
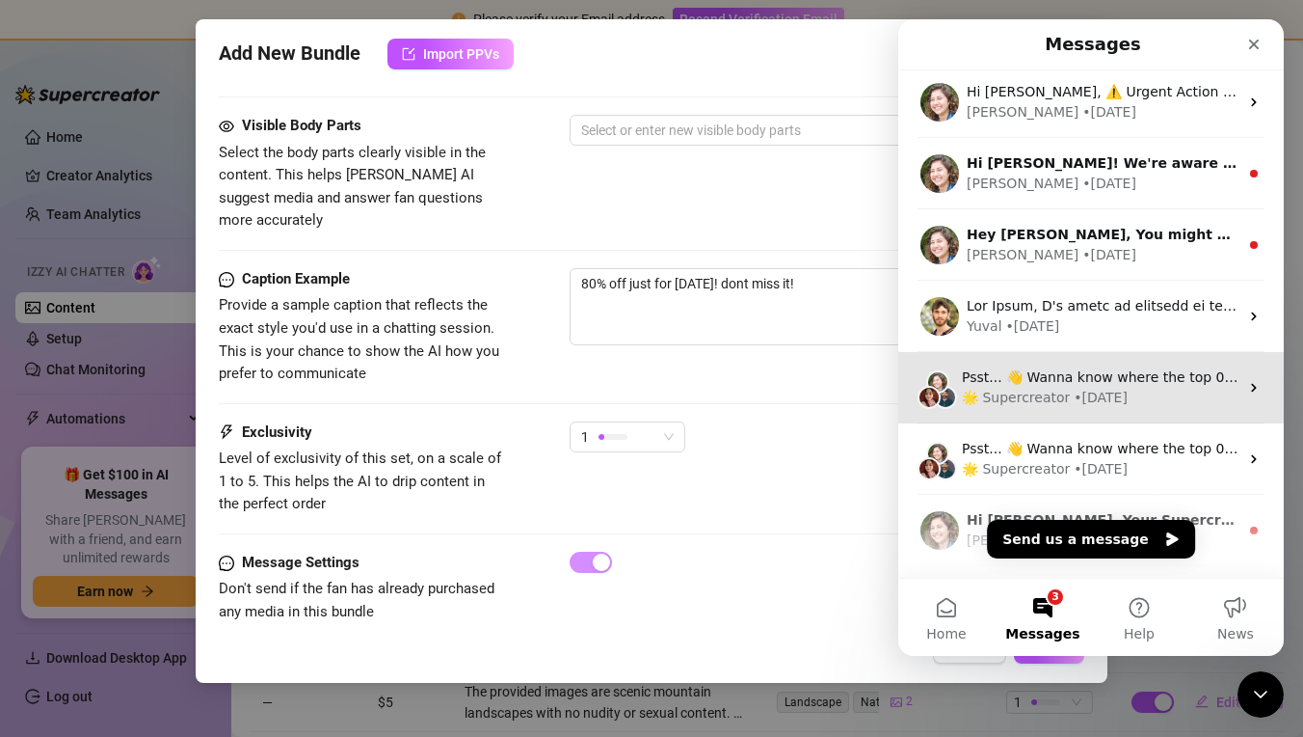
scroll to position [809, 0]
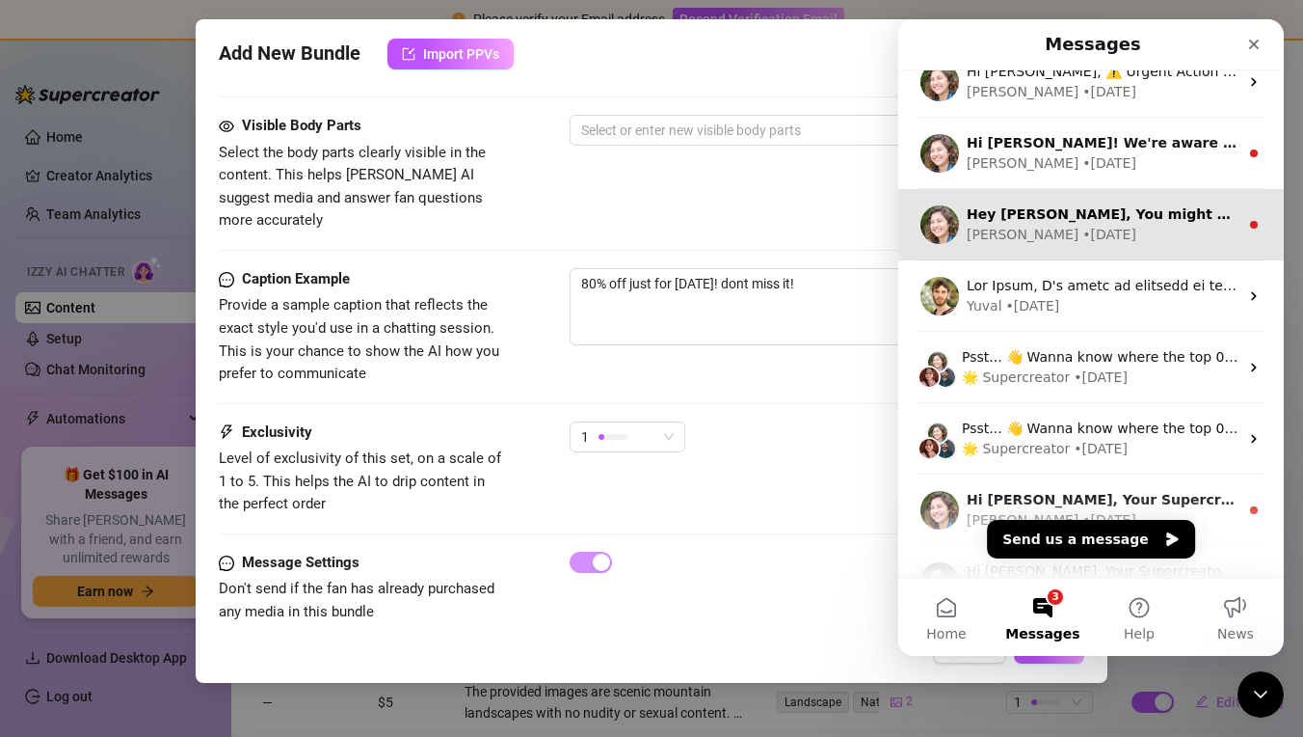
click at [1155, 200] on div "Hey Jimmy, You might have experienced some lags, glitches or overall slowness o…" at bounding box center [1091, 224] width 386 height 71
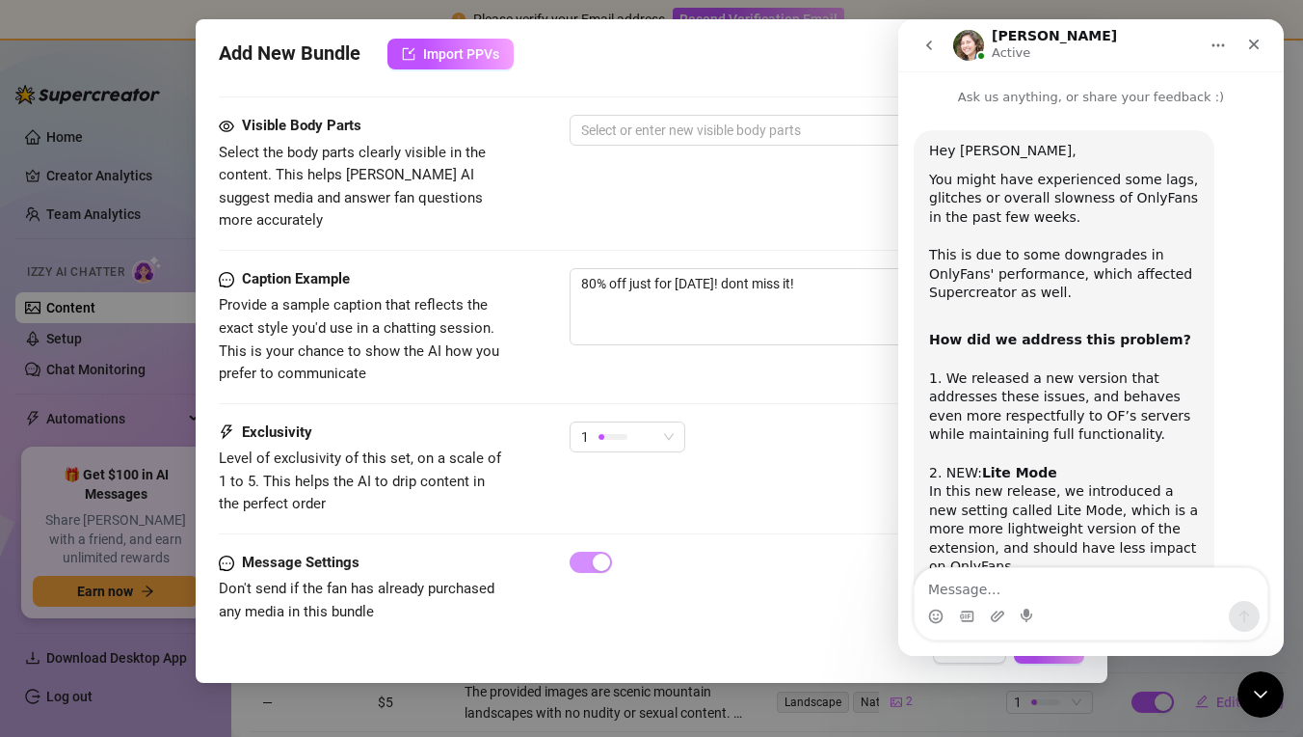
scroll to position [571, 0]
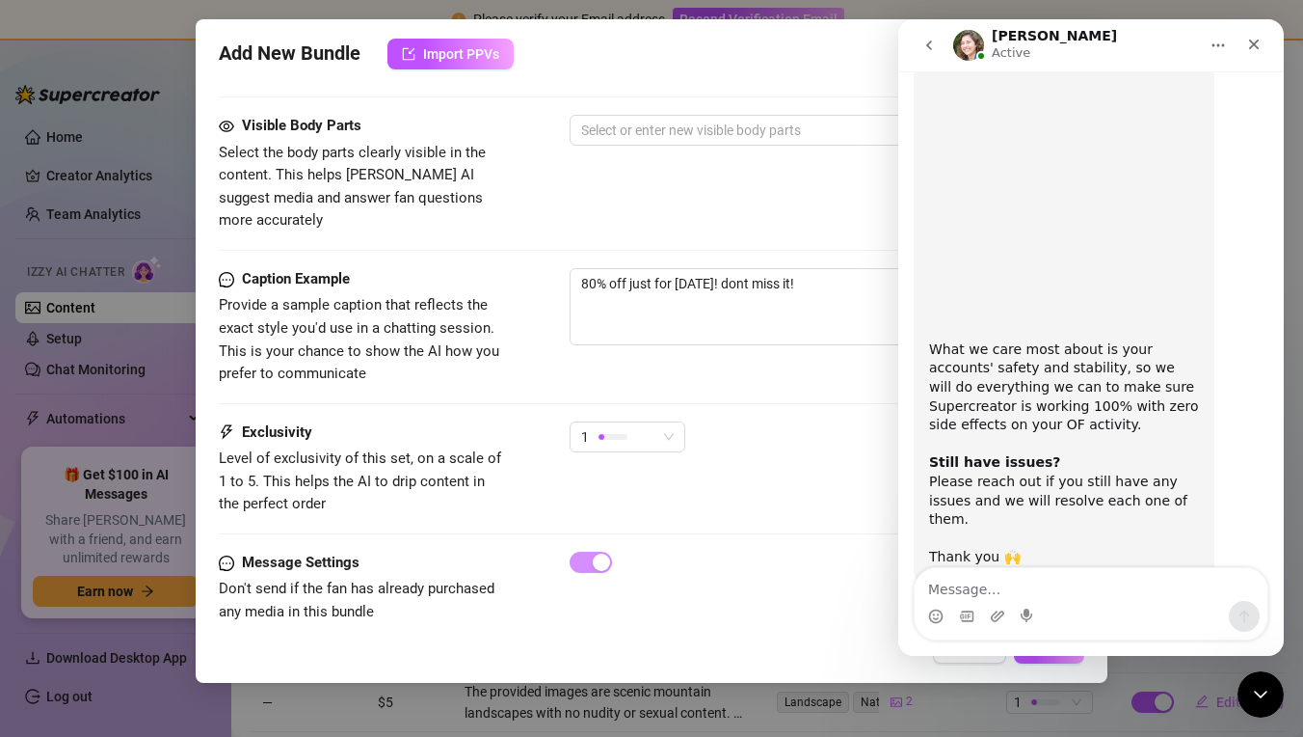
click at [929, 55] on button "go back" at bounding box center [929, 45] width 37 height 37
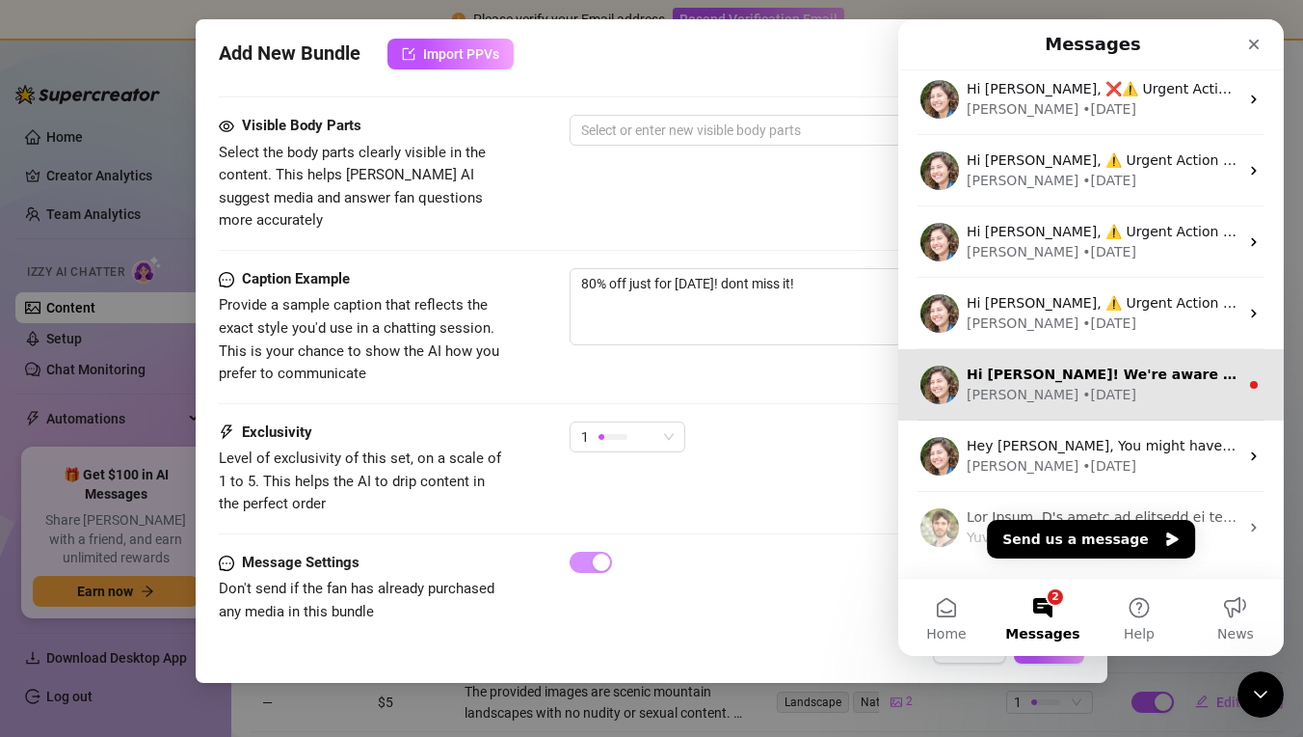
scroll to position [643, 0]
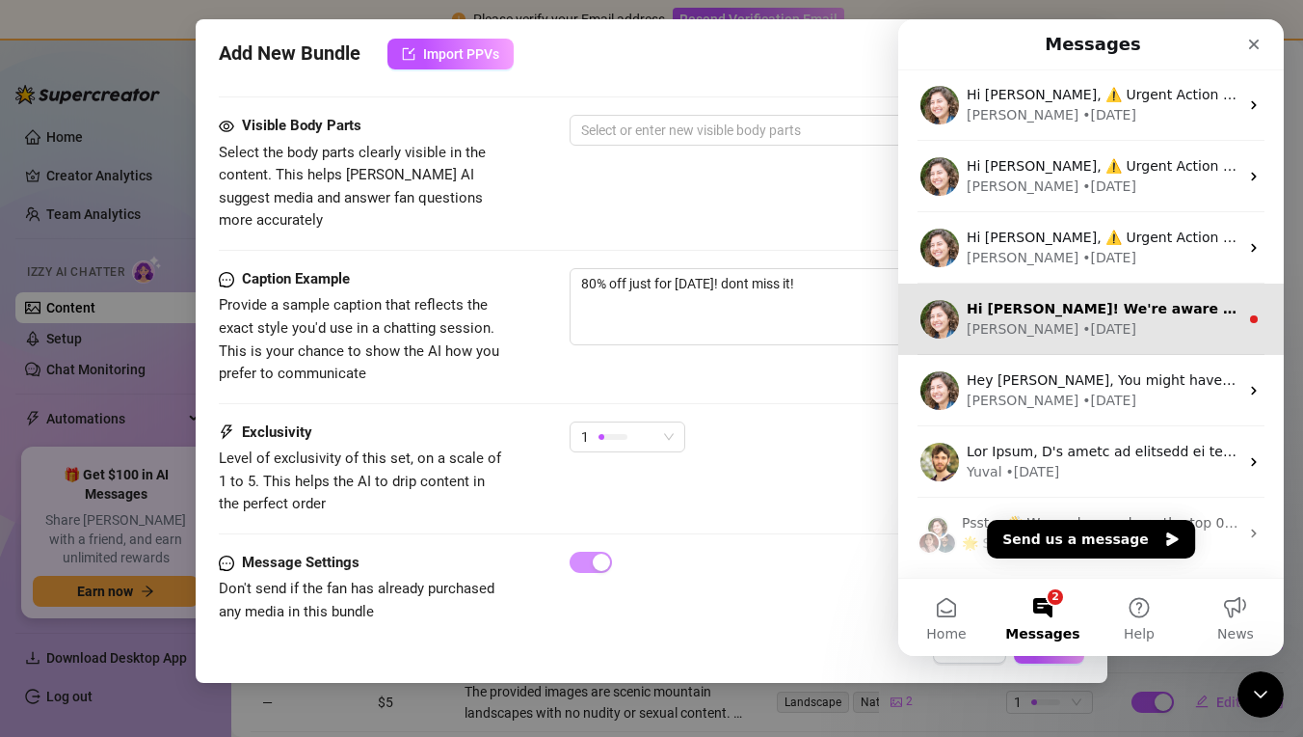
click at [1191, 335] on div "Ella • 95w ago" at bounding box center [1103, 329] width 272 height 20
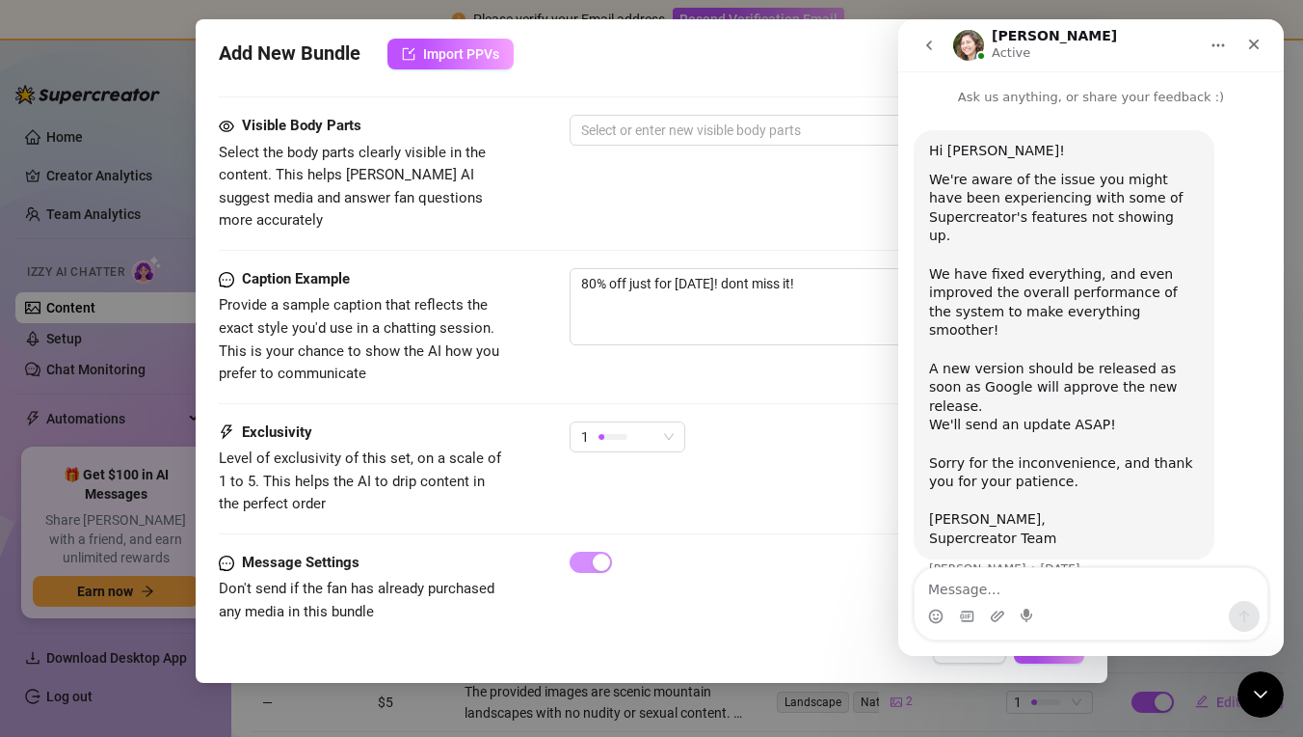
click at [932, 55] on button "go back" at bounding box center [929, 45] width 37 height 37
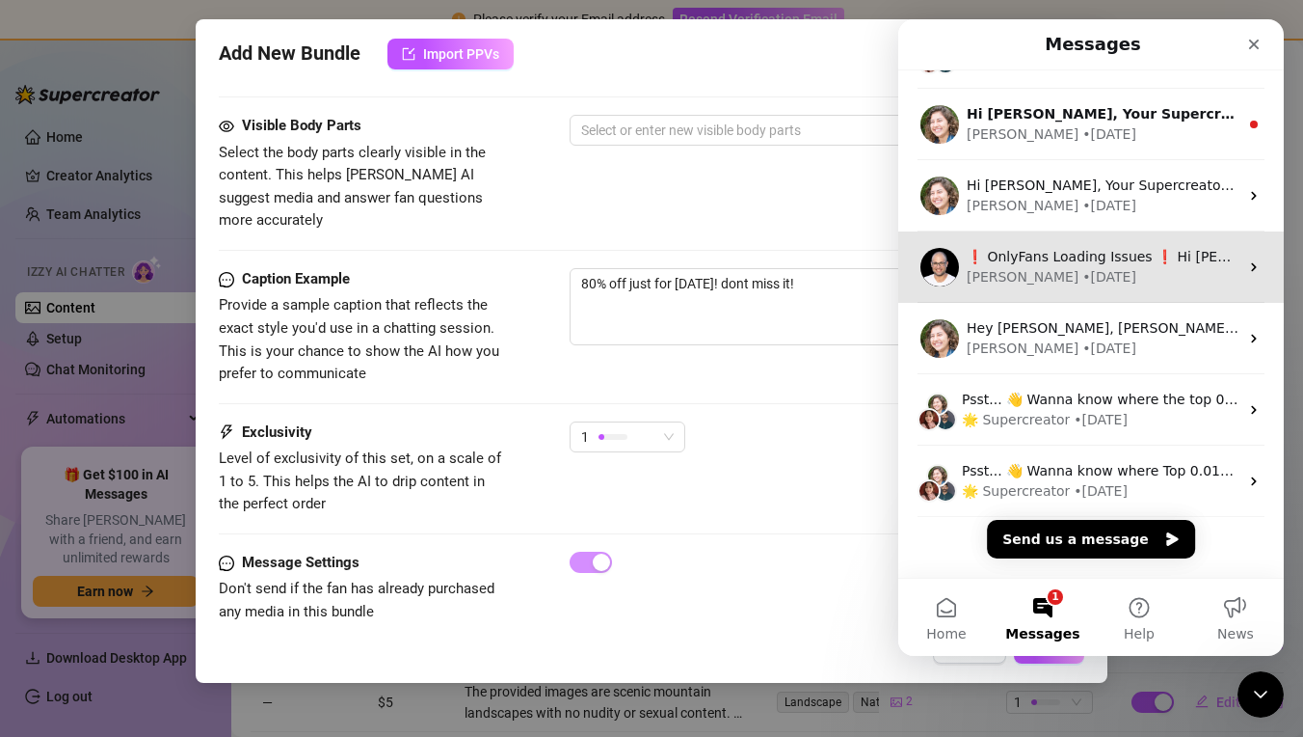
scroll to position [1211, 0]
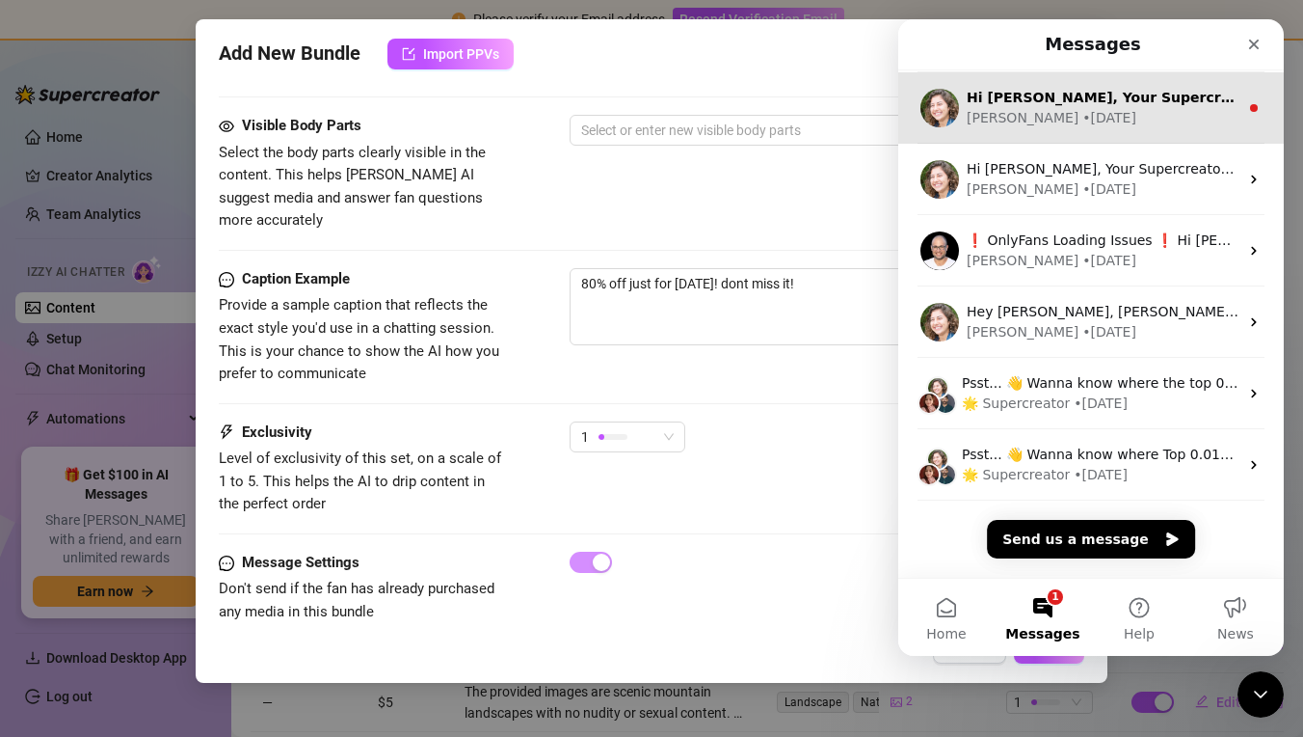
click at [1174, 129] on div "Hi Jimmy, Your Supercreator trial expired a few days ago and I haven't heard fr…" at bounding box center [1091, 107] width 386 height 71
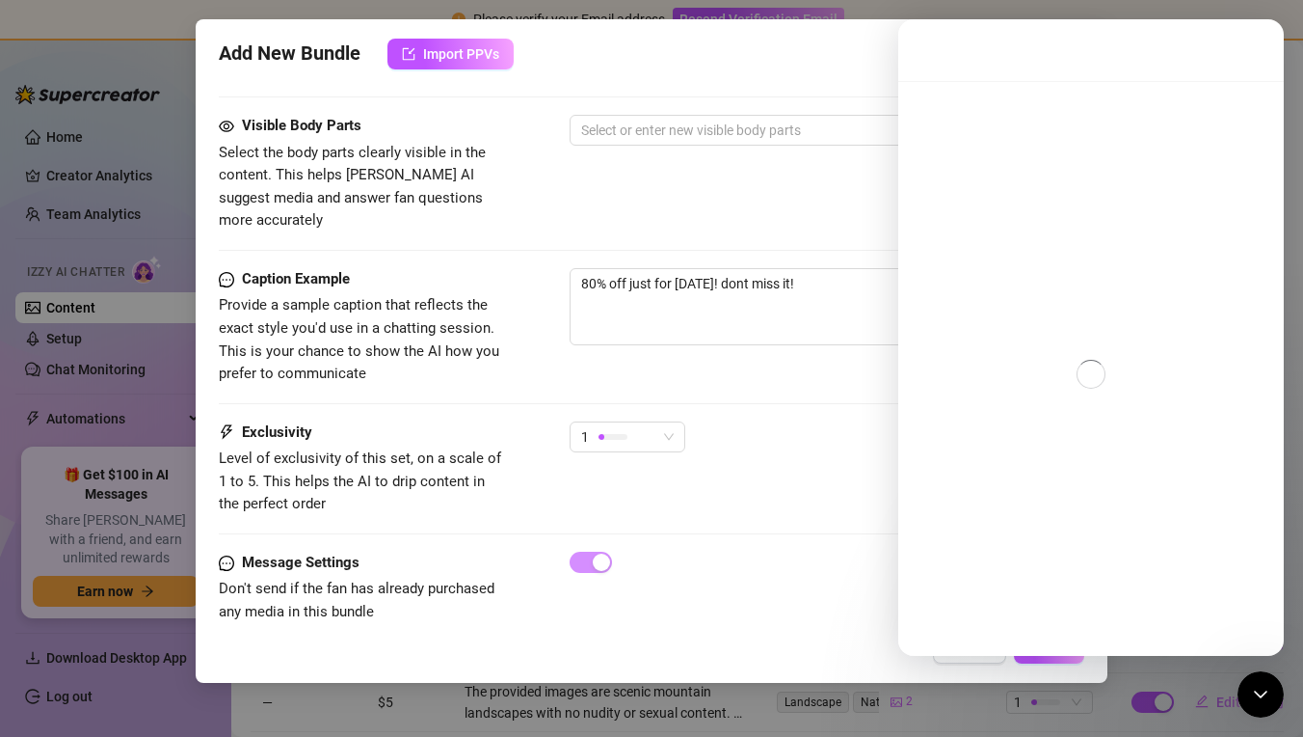
scroll to position [1133, 0]
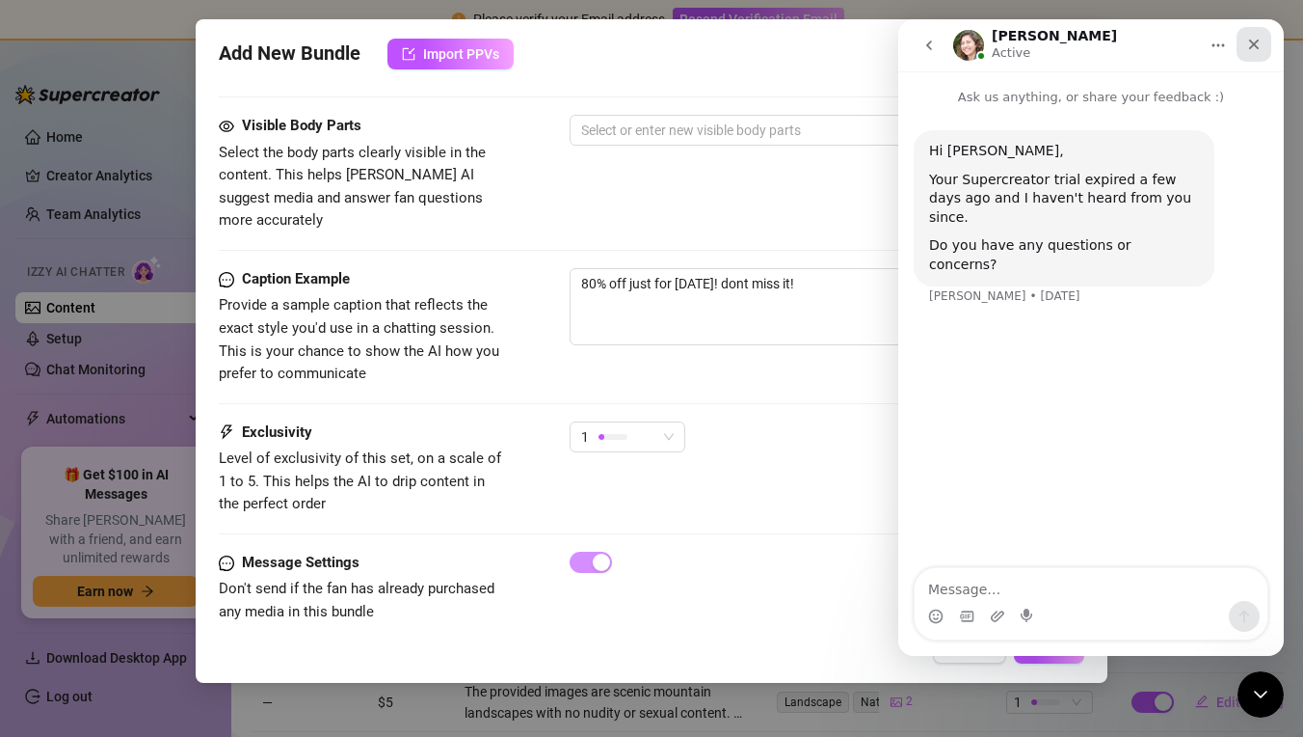
click at [1264, 46] on div "Close" at bounding box center [1254, 44] width 35 height 35
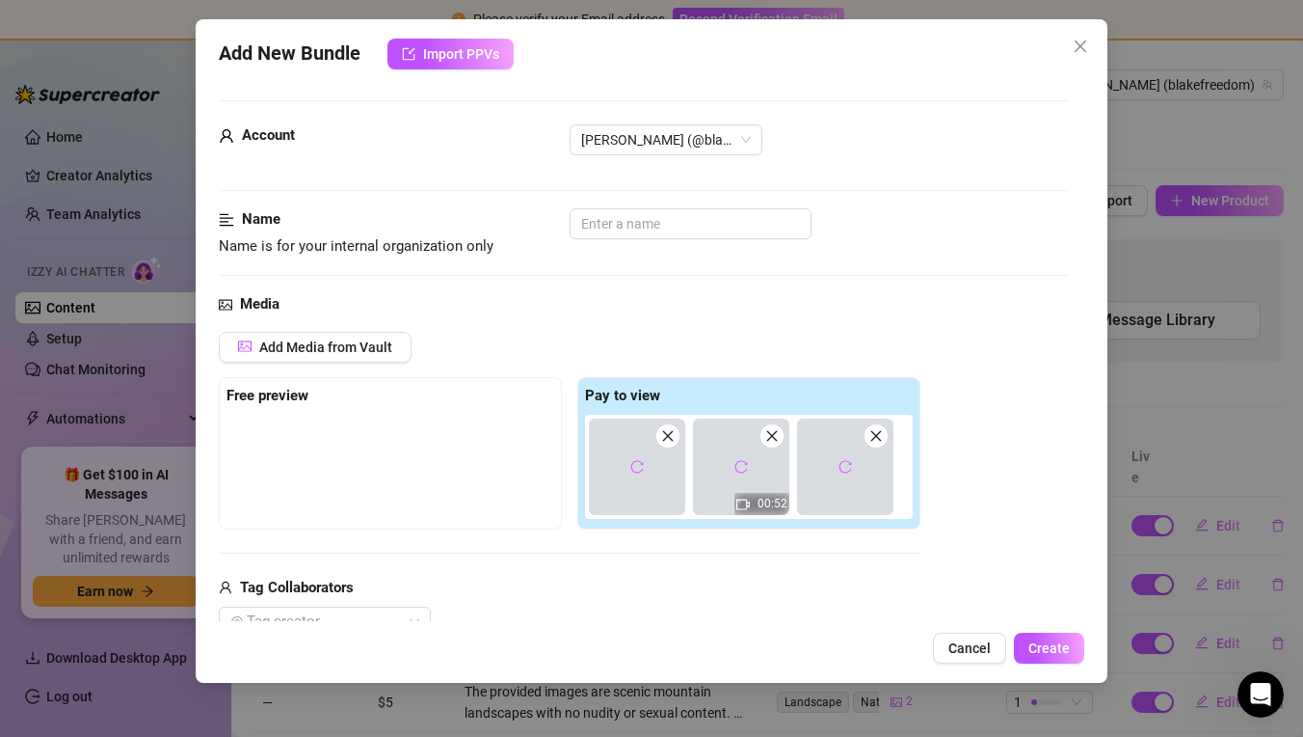
scroll to position [0, 0]
click at [641, 464] on icon "reload" at bounding box center [636, 466] width 13 height 13
click at [1052, 643] on span "Create" at bounding box center [1049, 647] width 41 height 15
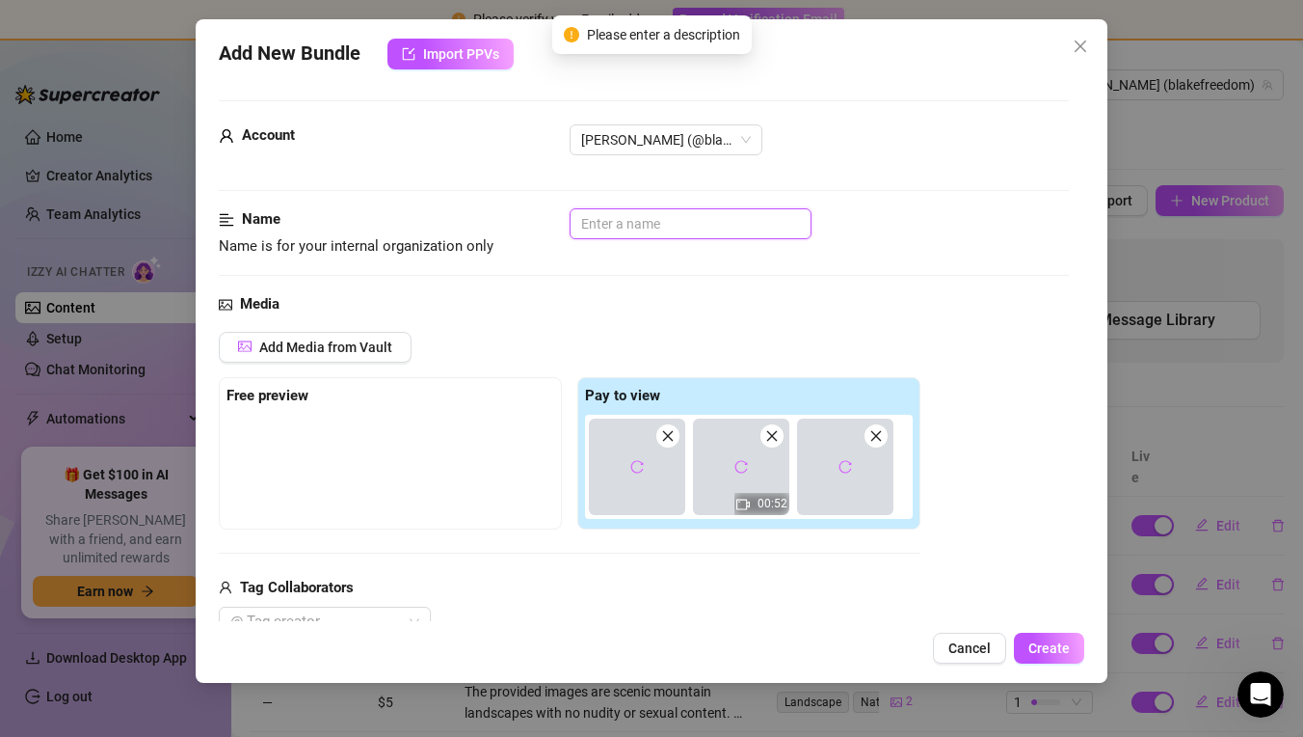
click at [669, 226] on input "text" at bounding box center [691, 223] width 242 height 31
type input "E"
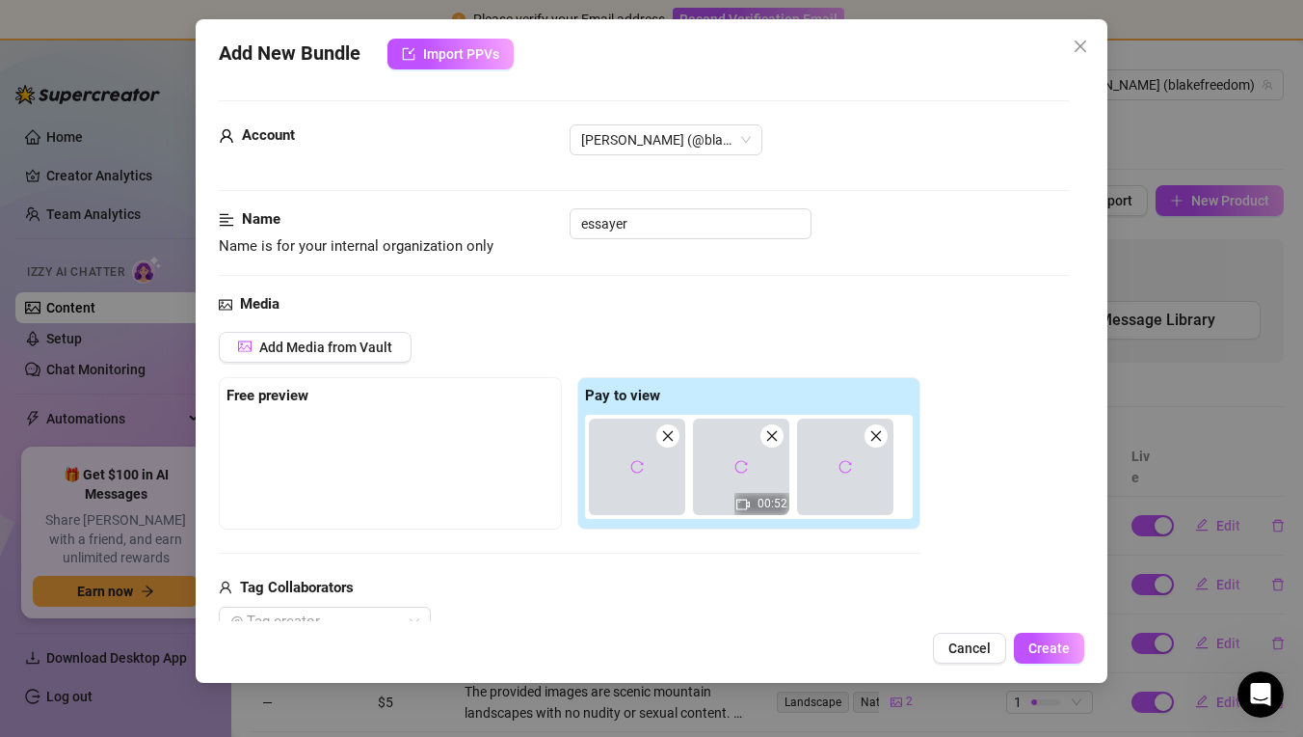
click at [757, 324] on div "Media Add Media from Vault Free preview Pay to view 00:52 Tag Collaborators @ T…" at bounding box center [644, 496] width 850 height 407
click at [692, 217] on input "essayer" at bounding box center [691, 223] width 242 height 31
type input "essai"
click at [1052, 648] on span "Create" at bounding box center [1049, 647] width 41 height 15
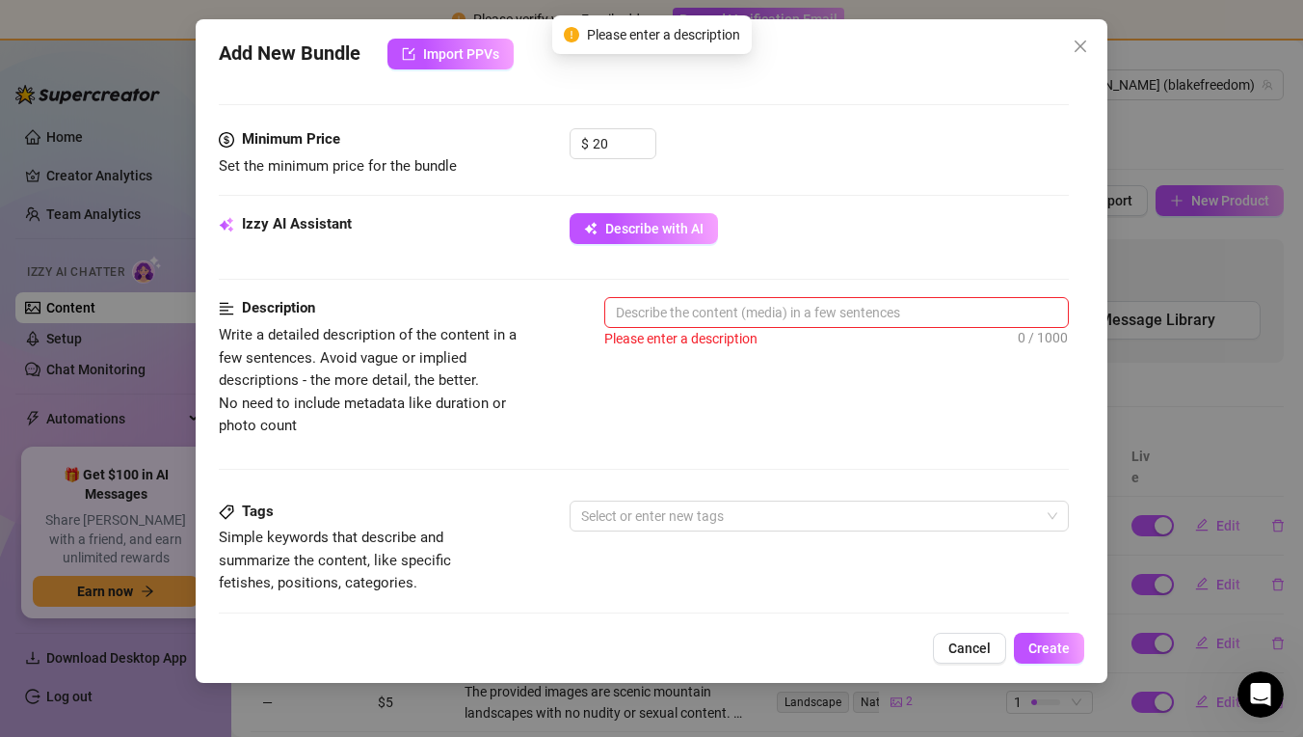
scroll to position [712, 0]
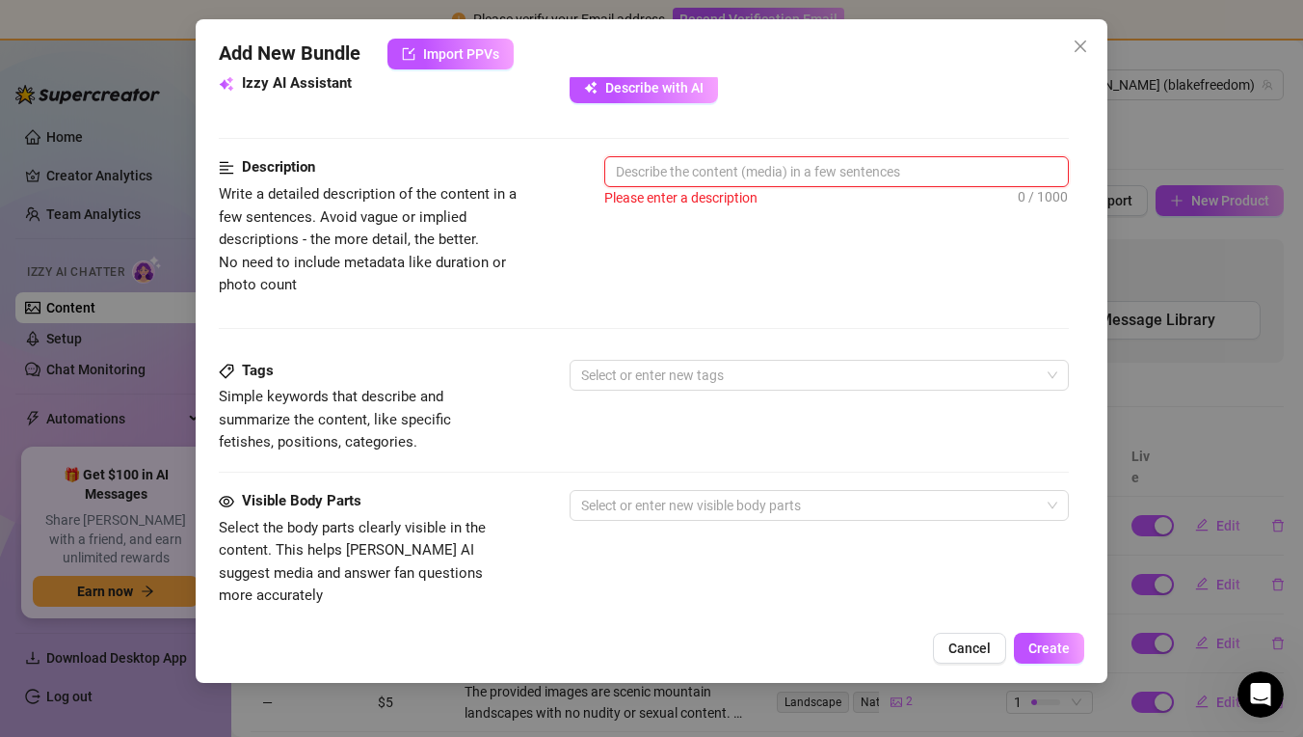
click at [772, 178] on textarea at bounding box center [836, 171] width 463 height 29
type textarea "B"
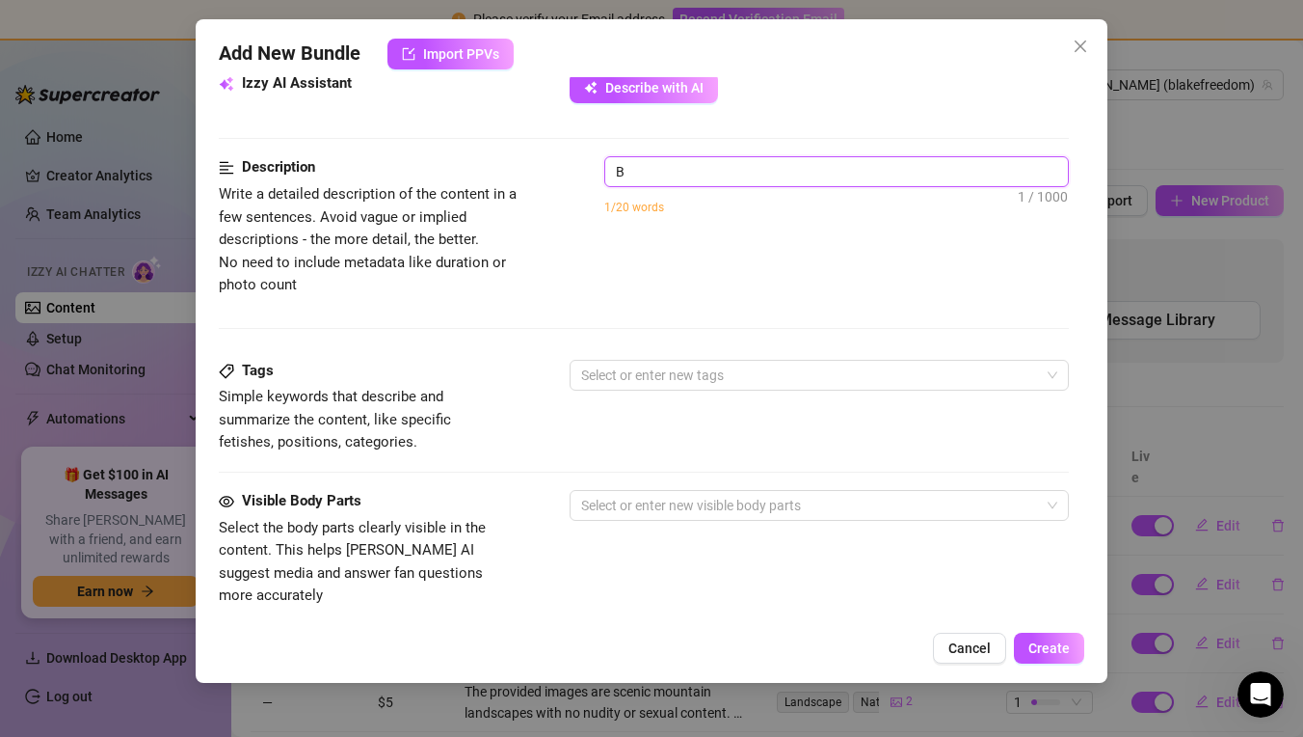
type textarea "Bl"
type textarea "Bla"
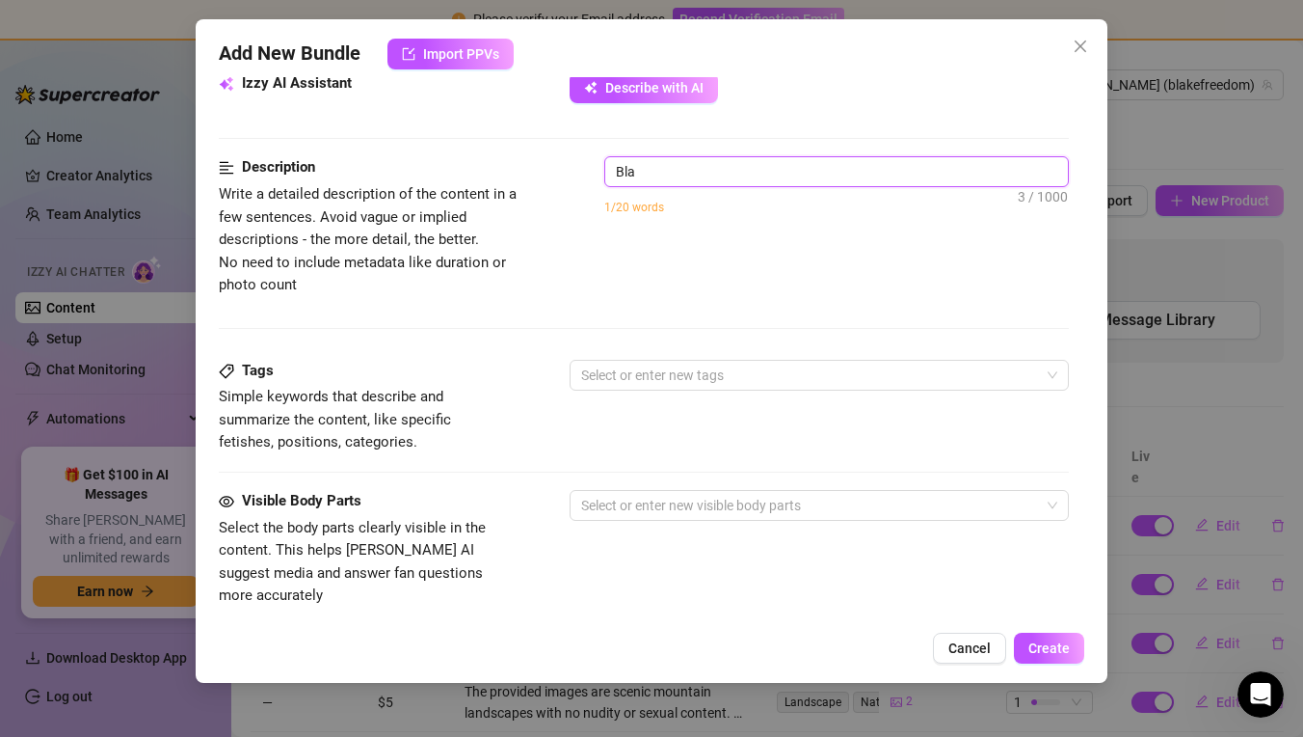
type textarea "Bla"
type textarea "Bla b"
type textarea "Bla bl"
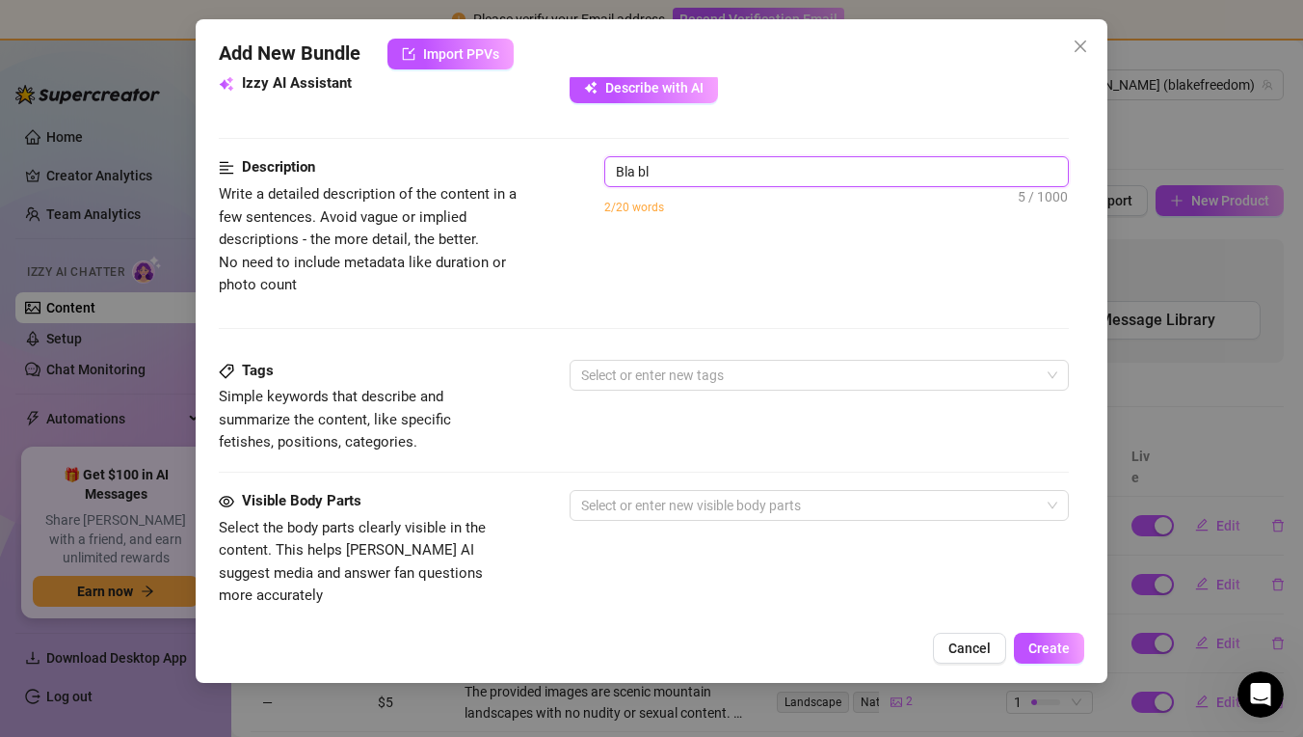
type textarea "Bla bla"
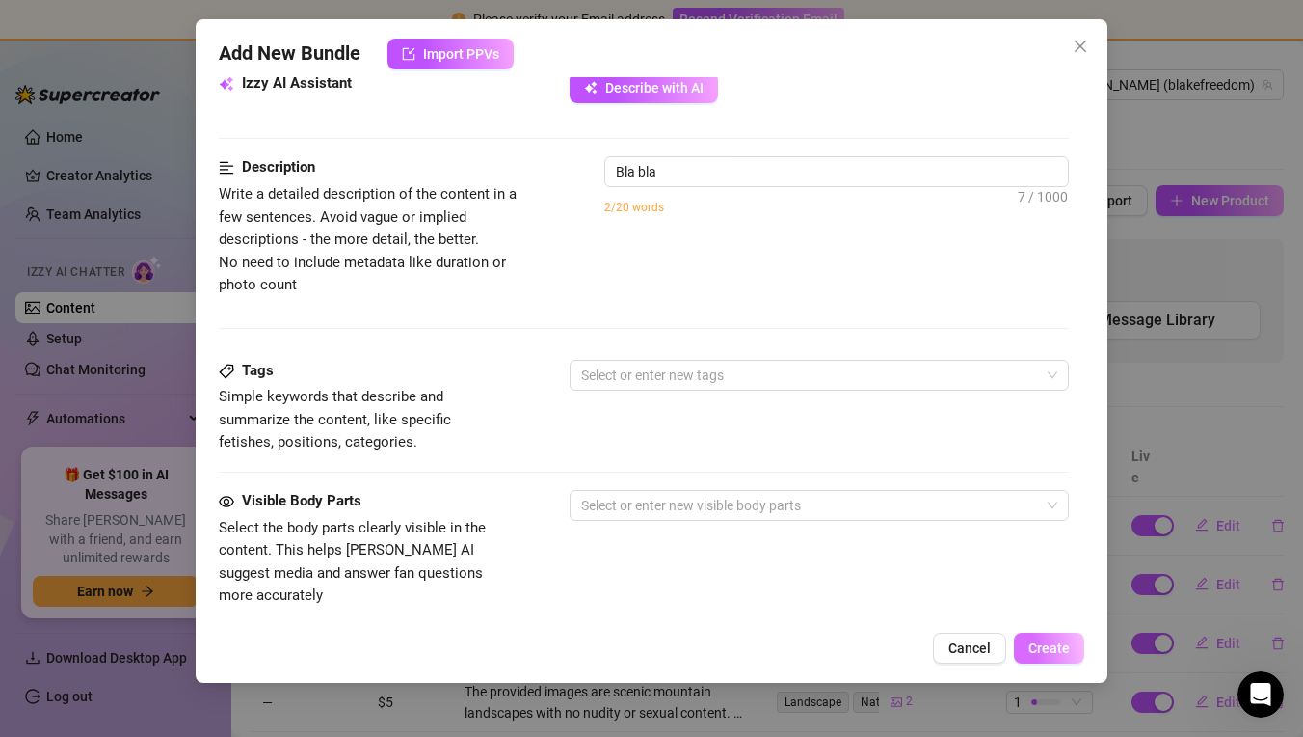
click at [1060, 656] on button "Create" at bounding box center [1049, 647] width 70 height 31
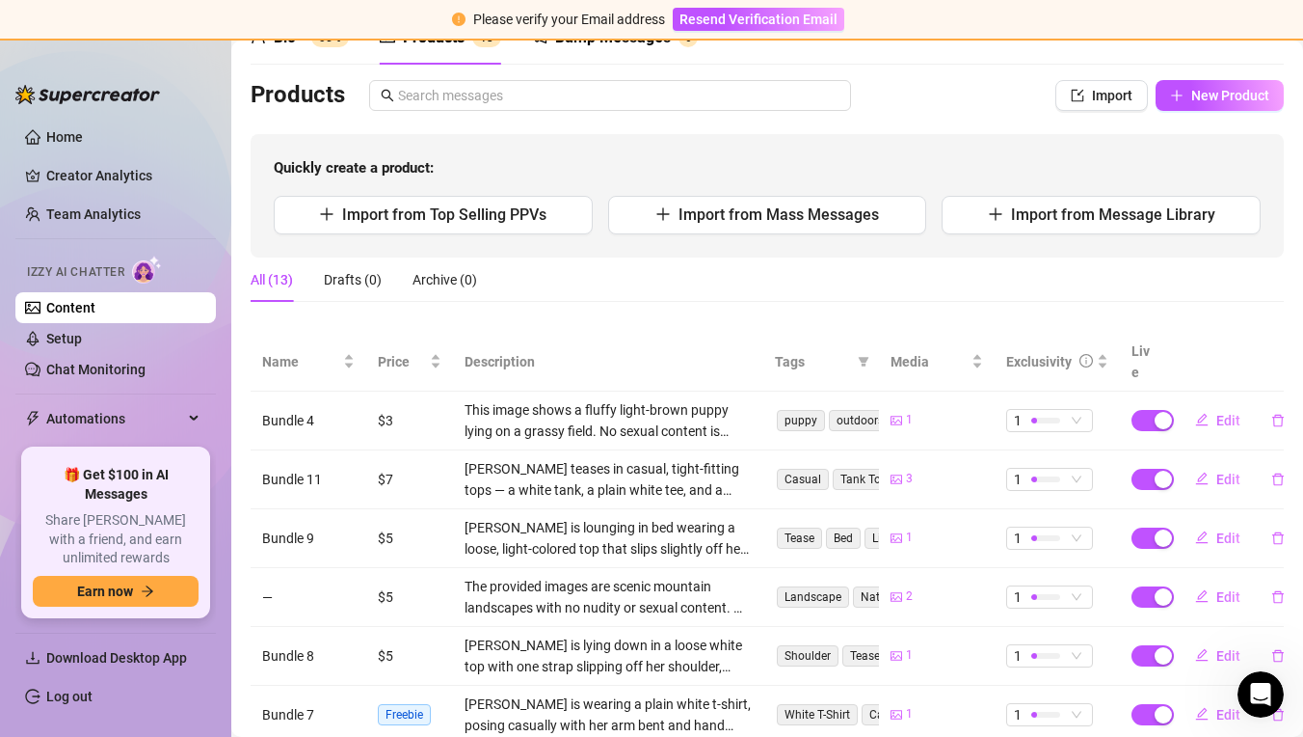
scroll to position [8, 0]
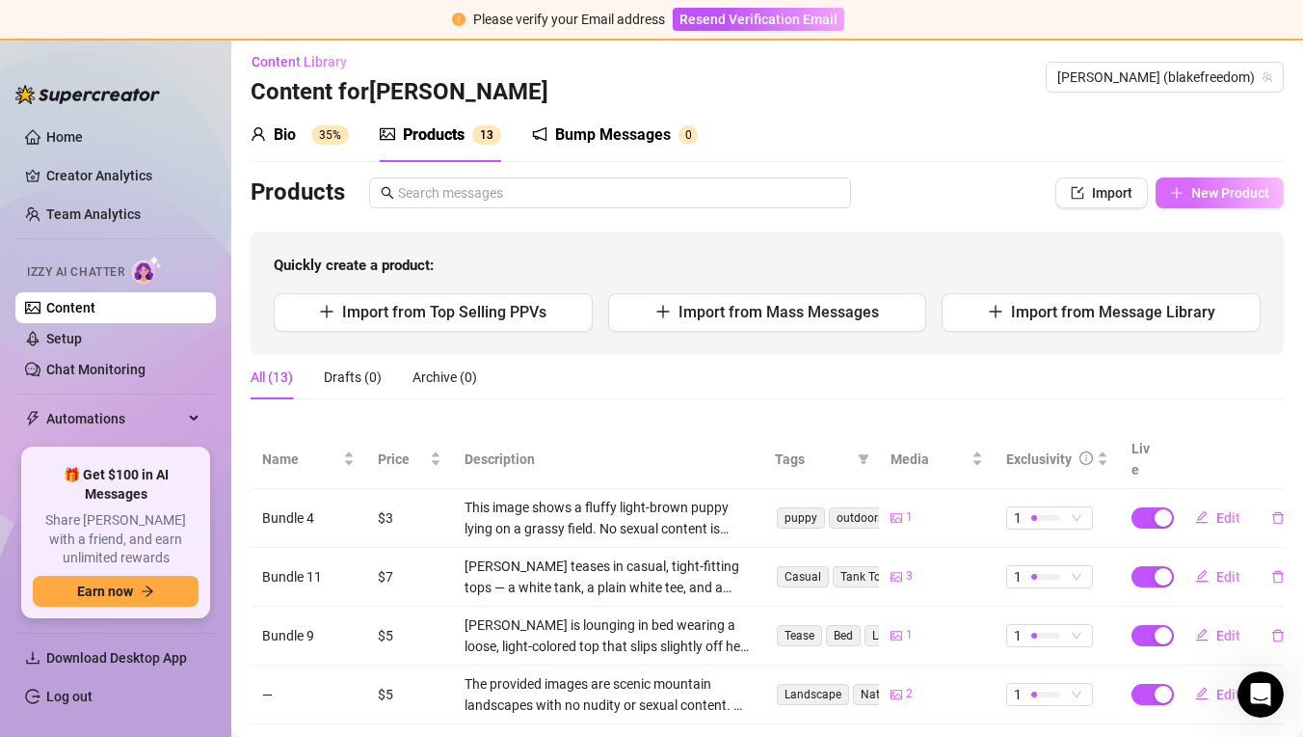
click at [1216, 198] on span "New Product" at bounding box center [1231, 192] width 78 height 15
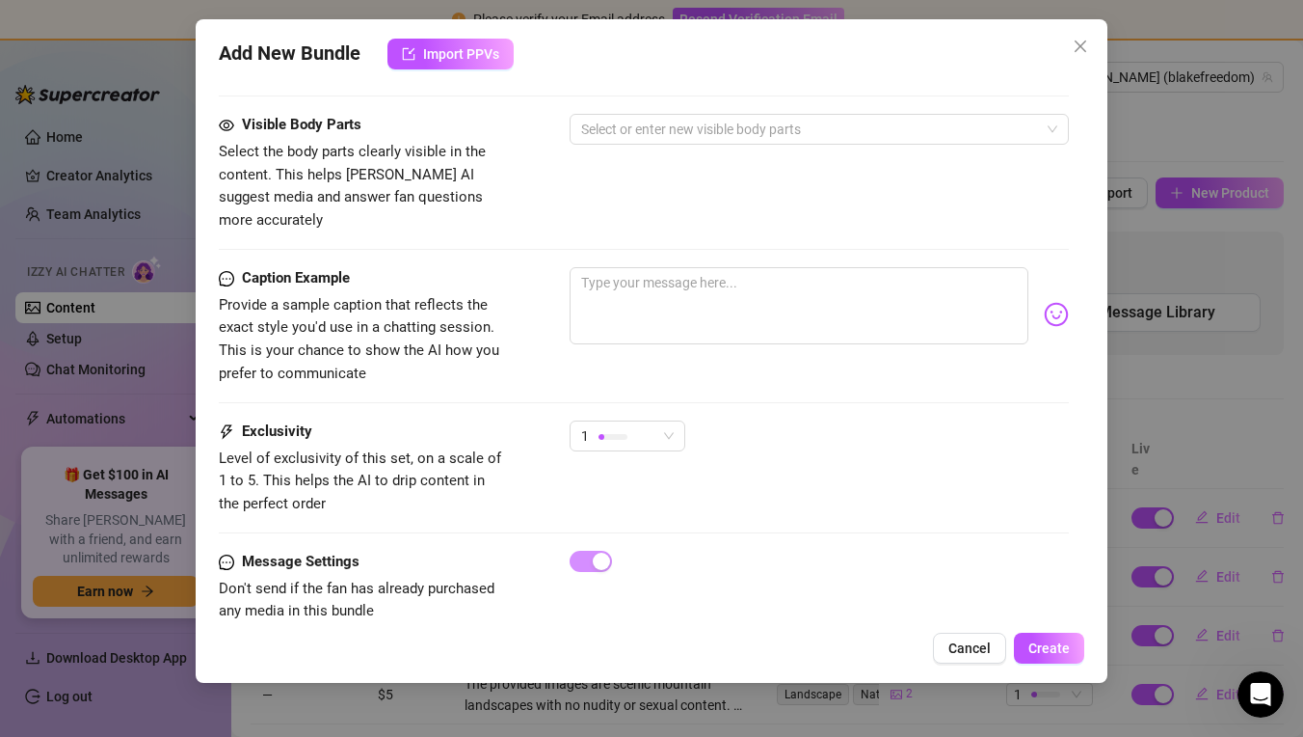
scroll to position [811, 0]
click at [965, 639] on button "Cancel" at bounding box center [969, 647] width 73 height 31
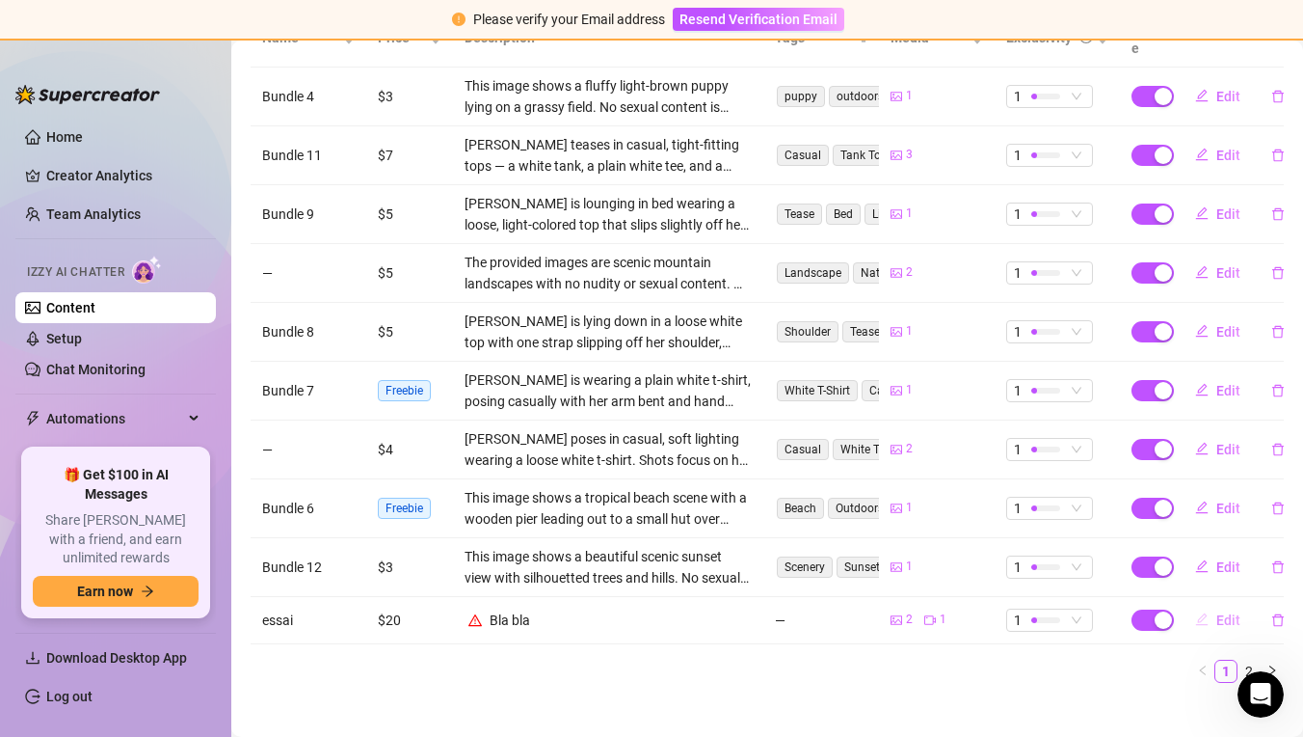
scroll to position [426, 0]
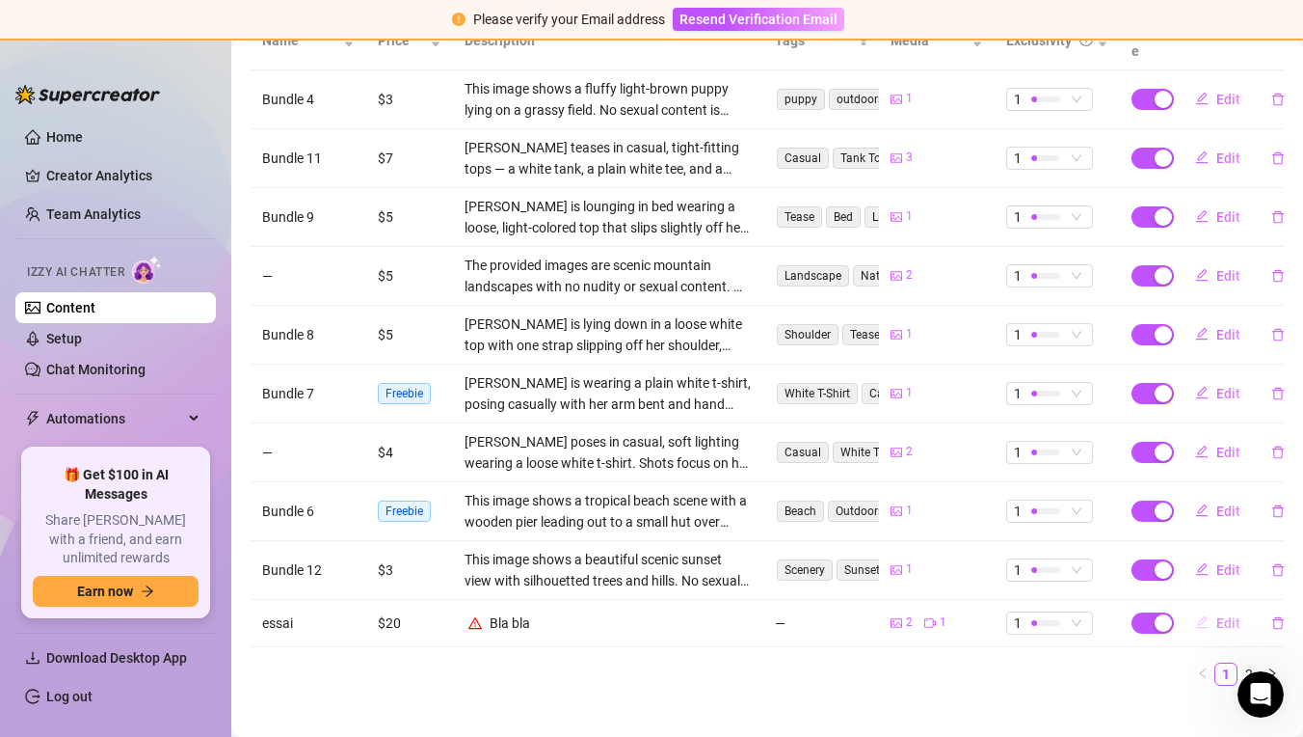
click at [1227, 615] on span "Edit" at bounding box center [1229, 622] width 24 height 15
type textarea "80% off just for today! dont miss it!"
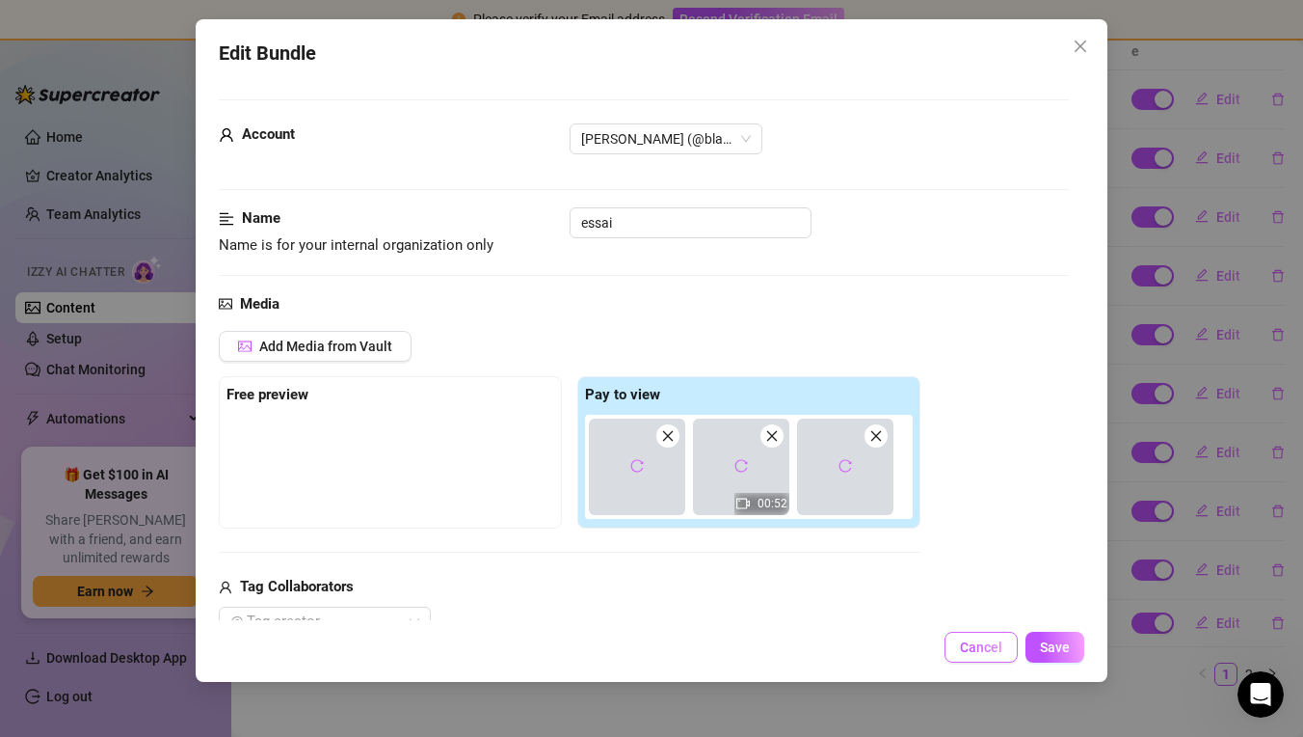
click at [998, 640] on span "Cancel" at bounding box center [981, 646] width 42 height 15
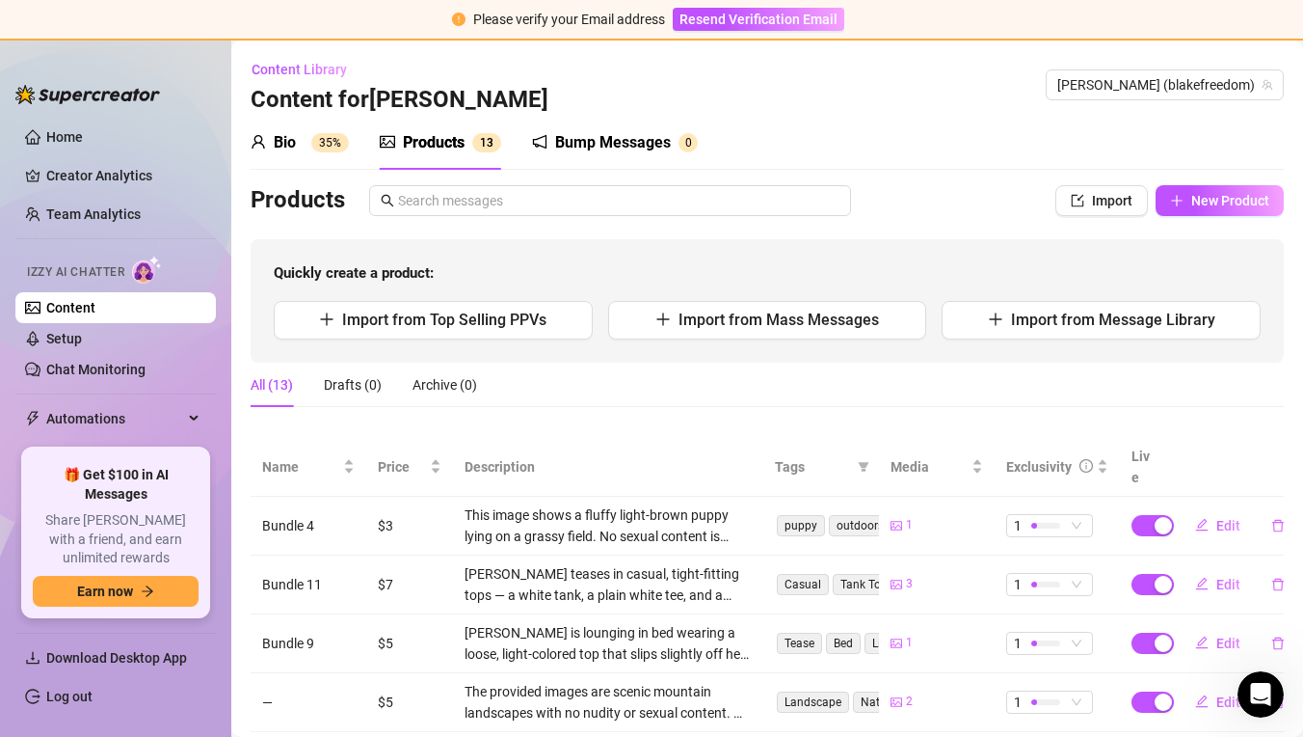
scroll to position [0, 0]
click at [396, 145] on div "Products 1 3" at bounding box center [440, 142] width 121 height 23
click at [324, 144] on sup "35%" at bounding box center [330, 142] width 38 height 19
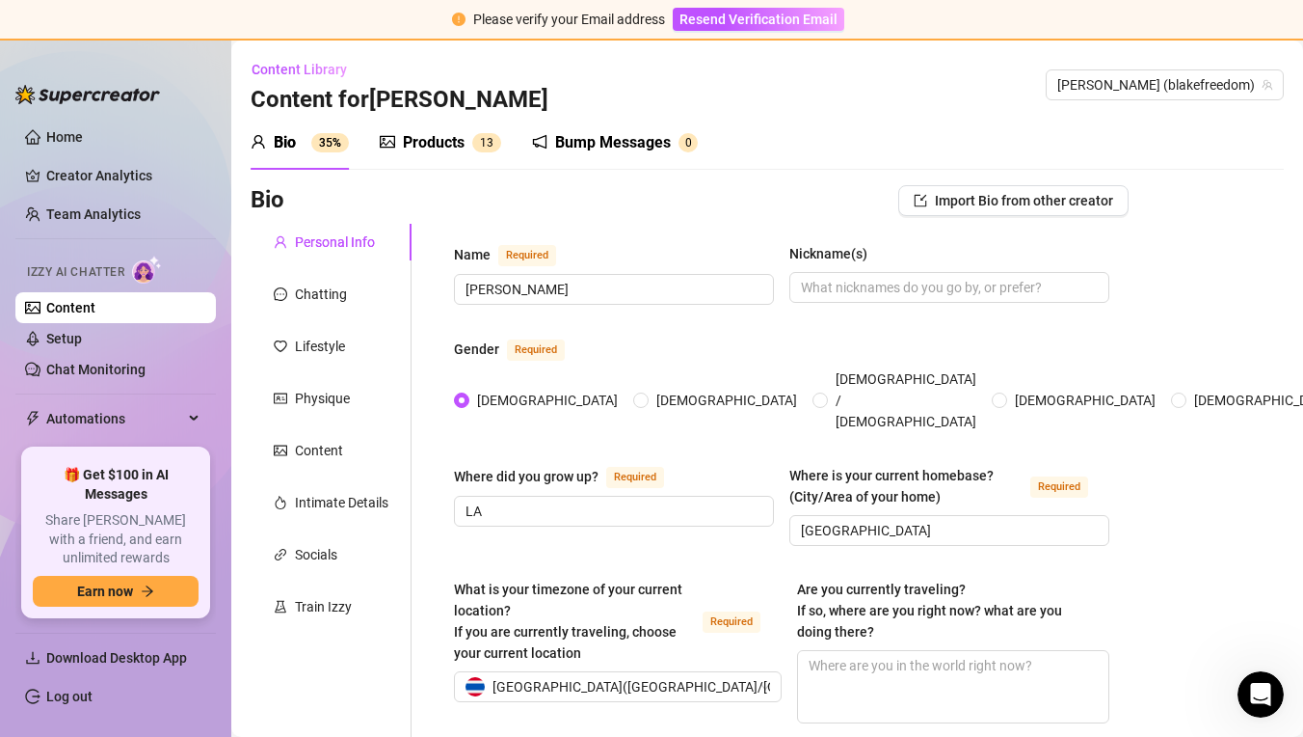
click at [403, 145] on div "Products" at bounding box center [434, 142] width 62 height 23
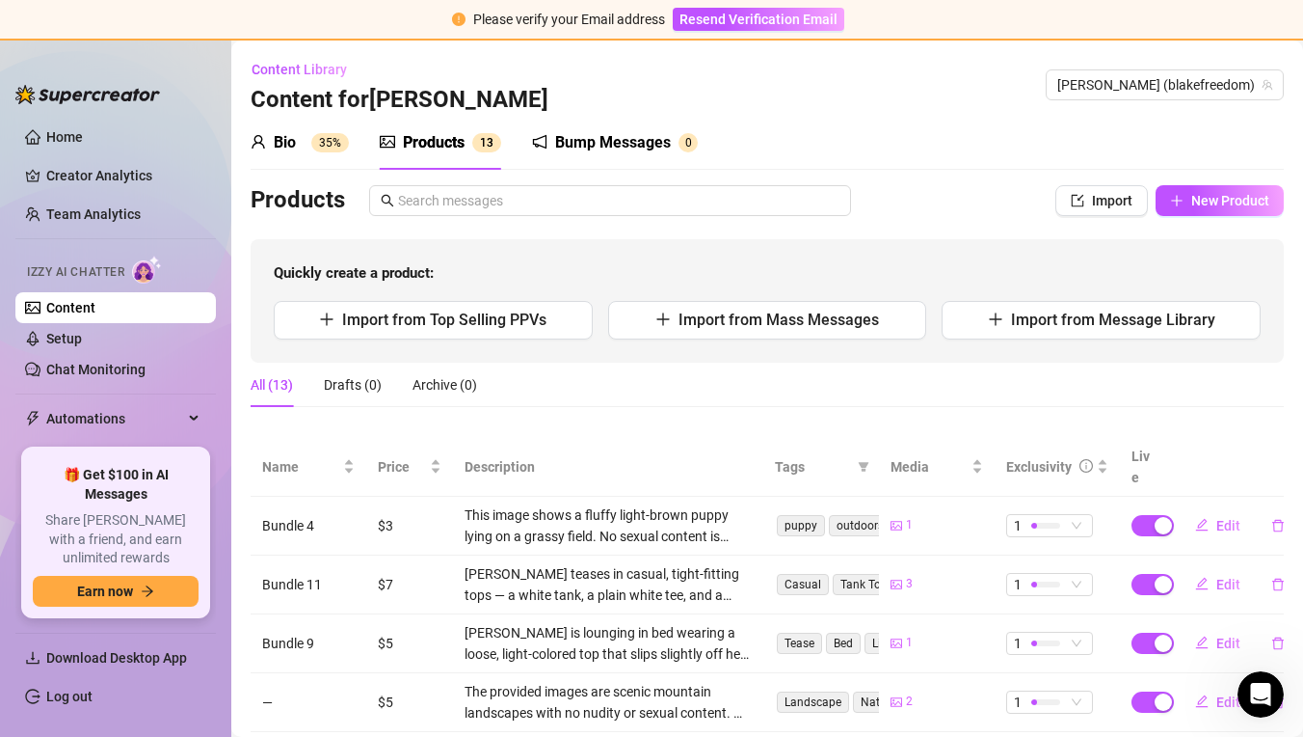
click at [584, 143] on div "Bump Messages" at bounding box center [613, 142] width 116 height 23
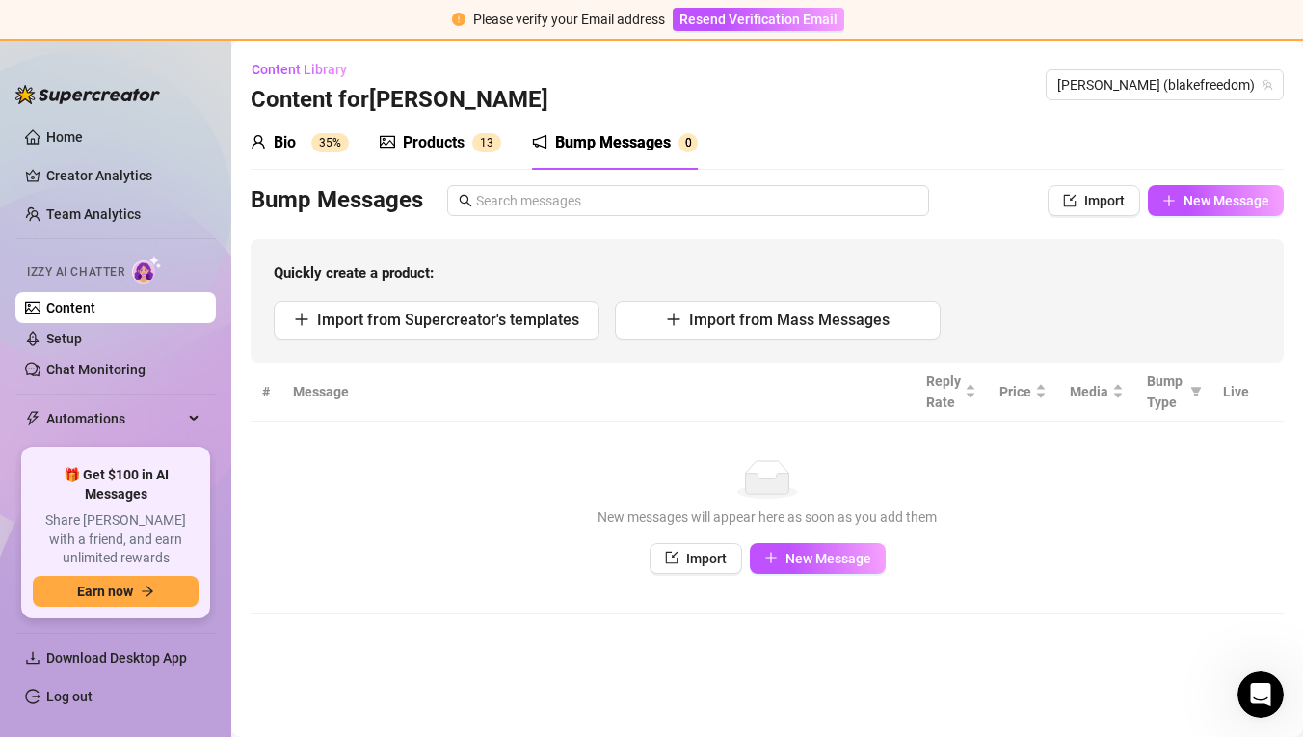
click at [448, 147] on div "Products" at bounding box center [434, 142] width 62 height 23
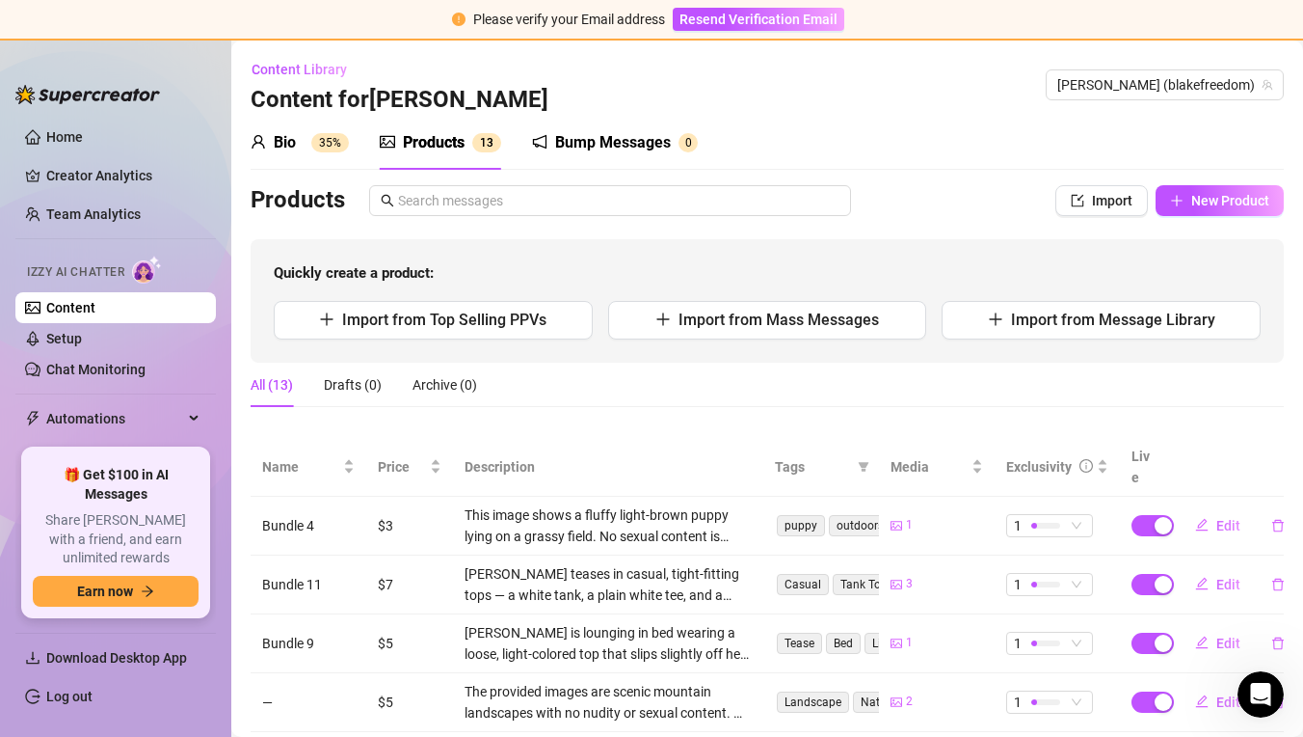
click at [95, 304] on link "Content" at bounding box center [70, 307] width 49 height 15
